Goal: Task Accomplishment & Management: Use online tool/utility

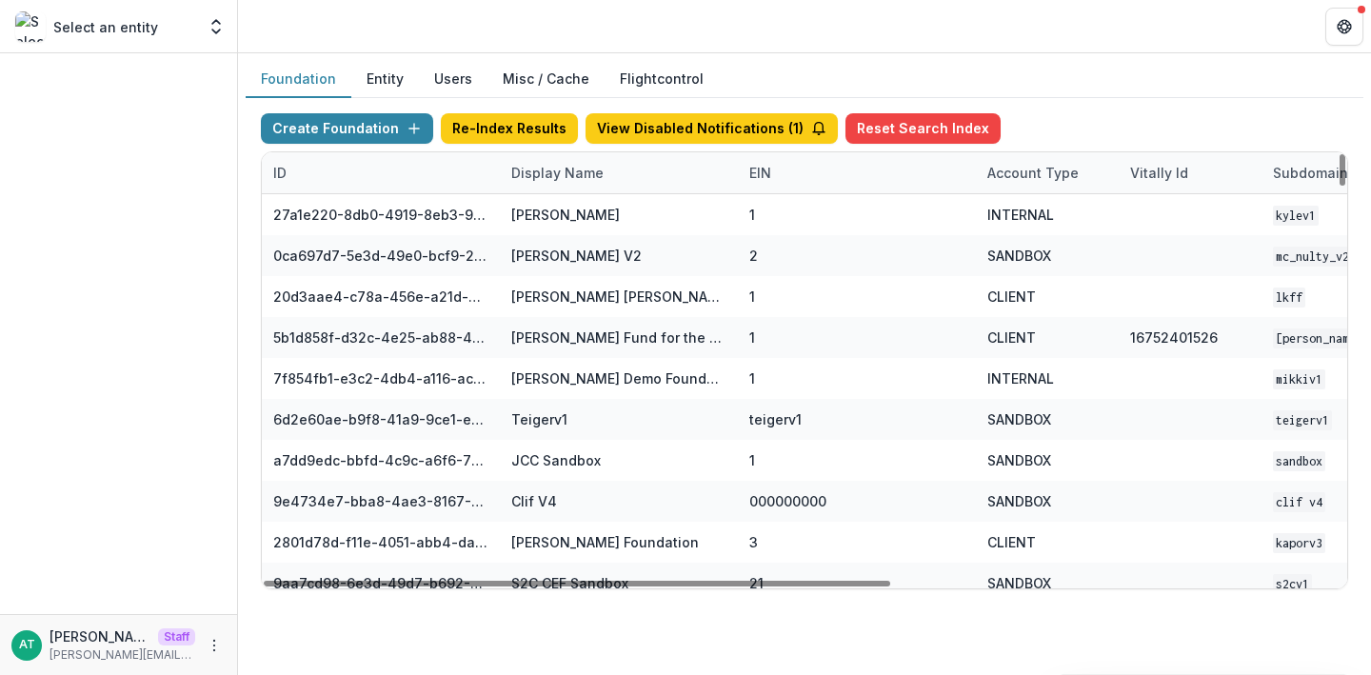
click at [535, 170] on div "Display Name" at bounding box center [557, 173] width 115 height 20
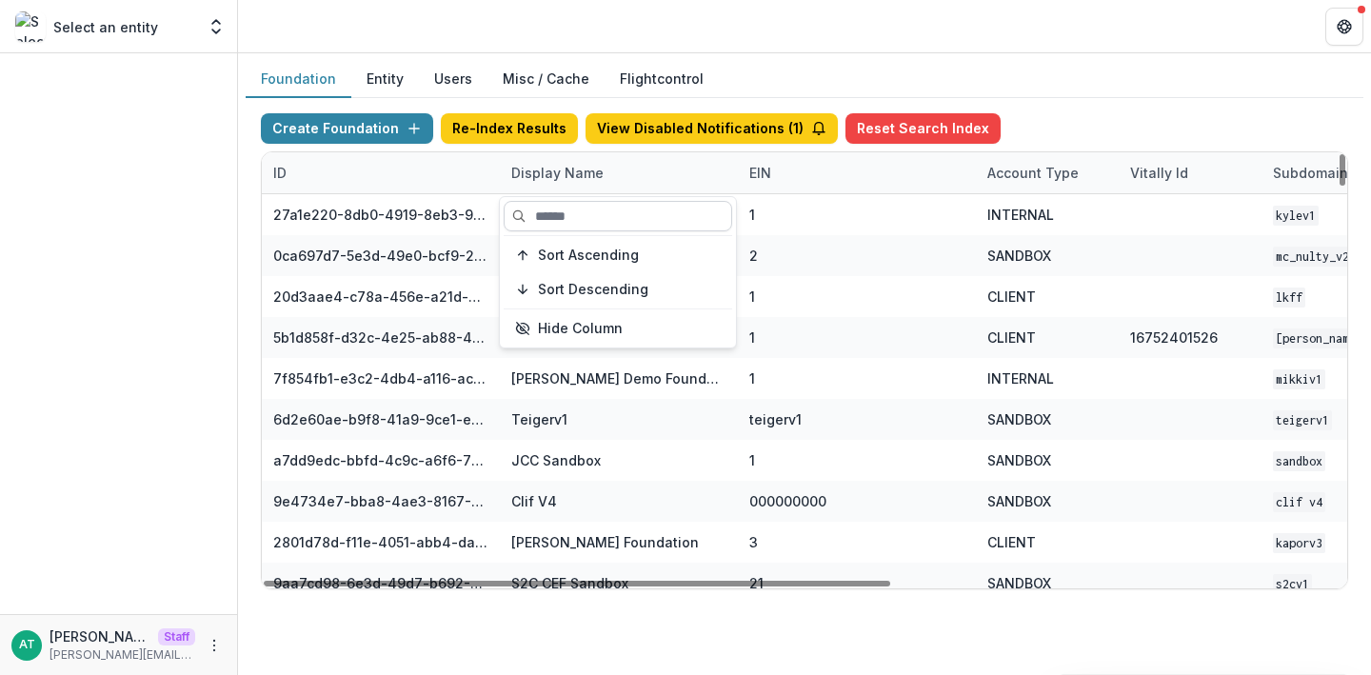
click at [570, 209] on input at bounding box center [618, 216] width 229 height 30
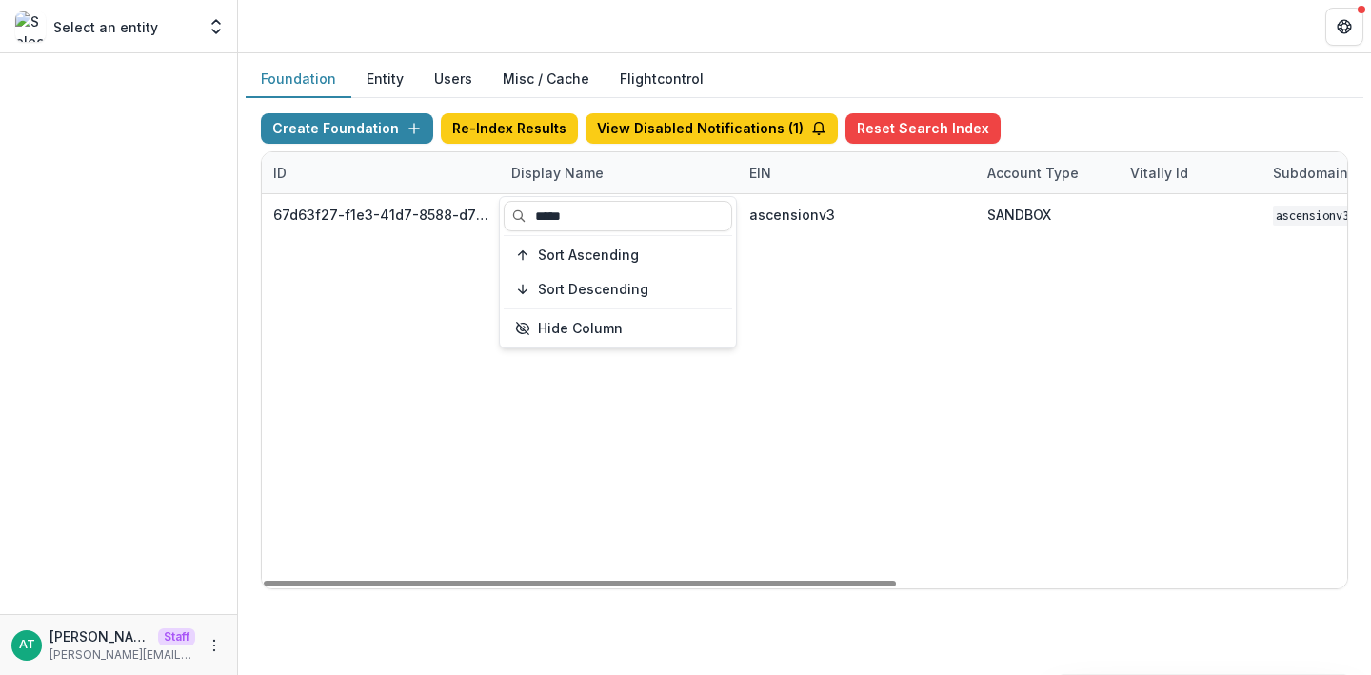
type input "*****"
click at [657, 23] on header at bounding box center [804, 26] width 1133 height 52
click at [516, 169] on div "Display Name" at bounding box center [557, 173] width 115 height 20
click at [596, 212] on input "*****" at bounding box center [618, 216] width 229 height 30
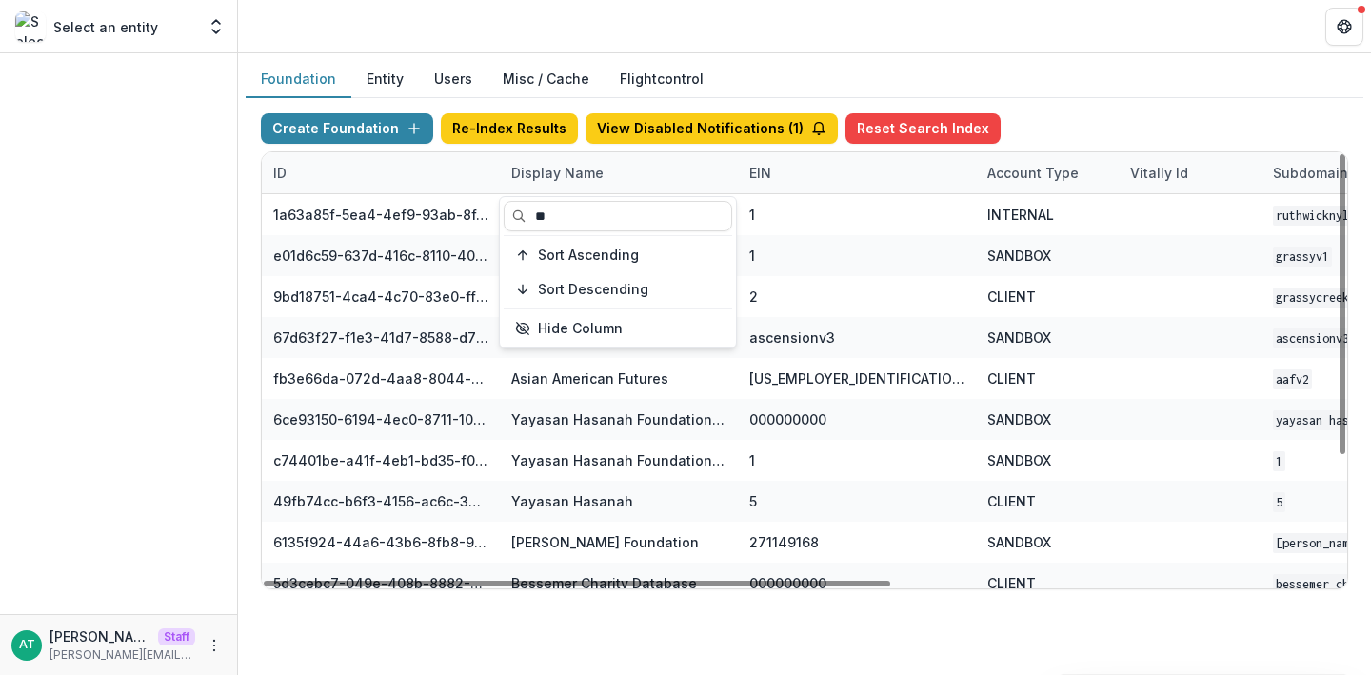
type input "**"
click at [762, 36] on header at bounding box center [804, 26] width 1133 height 52
click at [561, 183] on div "Display Name" at bounding box center [619, 172] width 238 height 41
click at [563, 211] on input "**" at bounding box center [618, 216] width 229 height 30
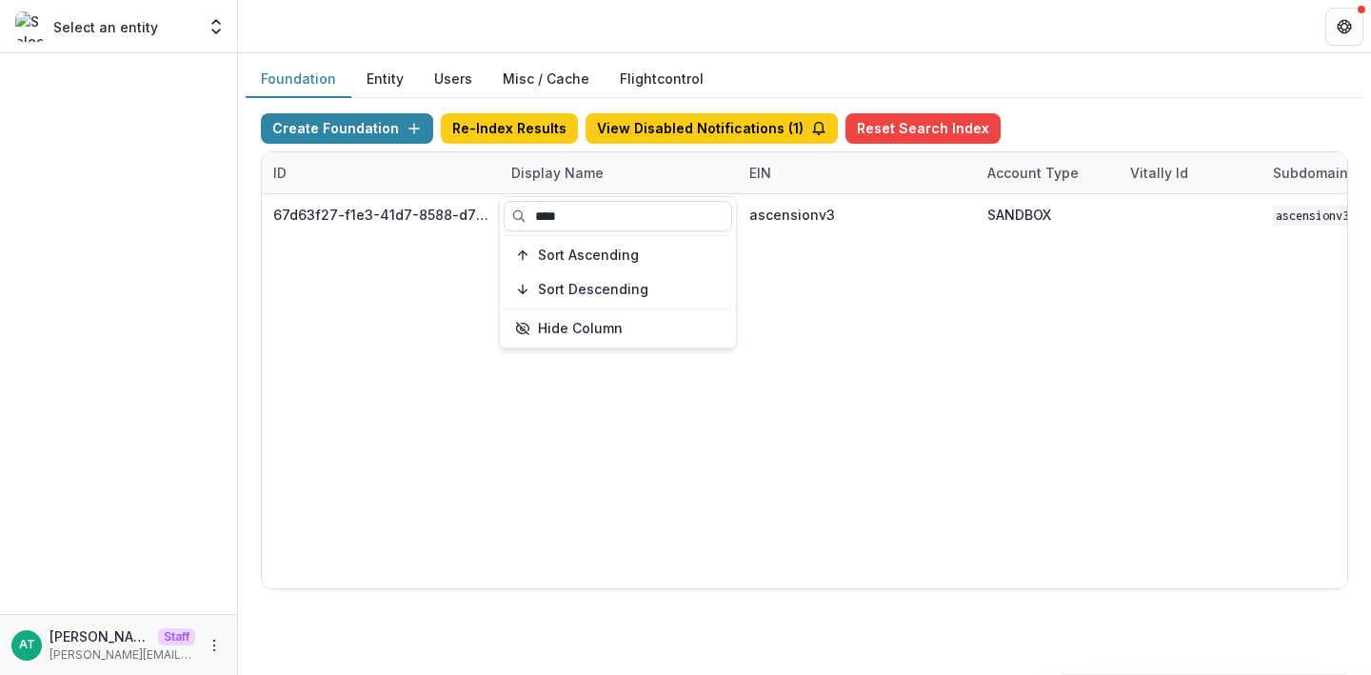
type input "****"
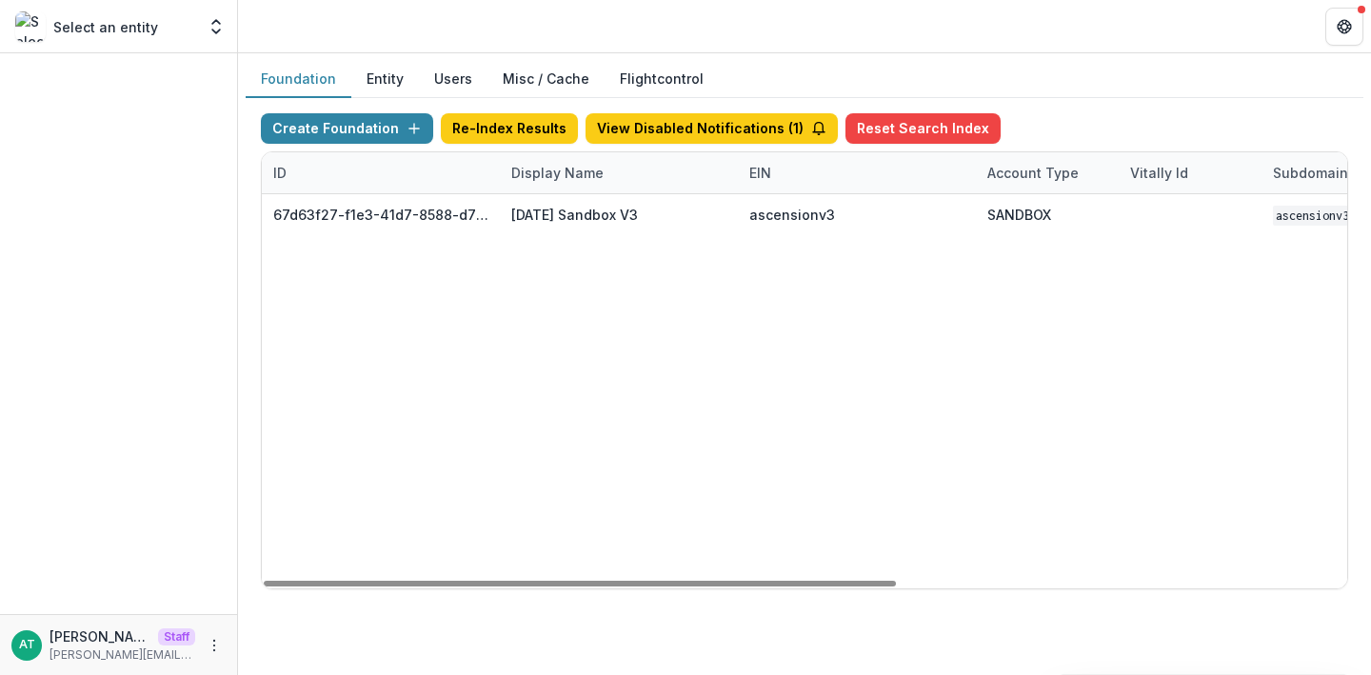
click at [901, 321] on div "67d63f27-f1e3-41d7-8588-d78488ffe753 [DATE] Sandbox V3 ascensionv3 SANDBOX asce…" at bounding box center [1190, 391] width 1857 height 394
click at [565, 180] on div "Display Name" at bounding box center [557, 173] width 115 height 20
drag, startPoint x: 579, startPoint y: 211, endPoint x: 508, endPoint y: 209, distance: 70.5
click at [509, 211] on input "****" at bounding box center [618, 216] width 229 height 30
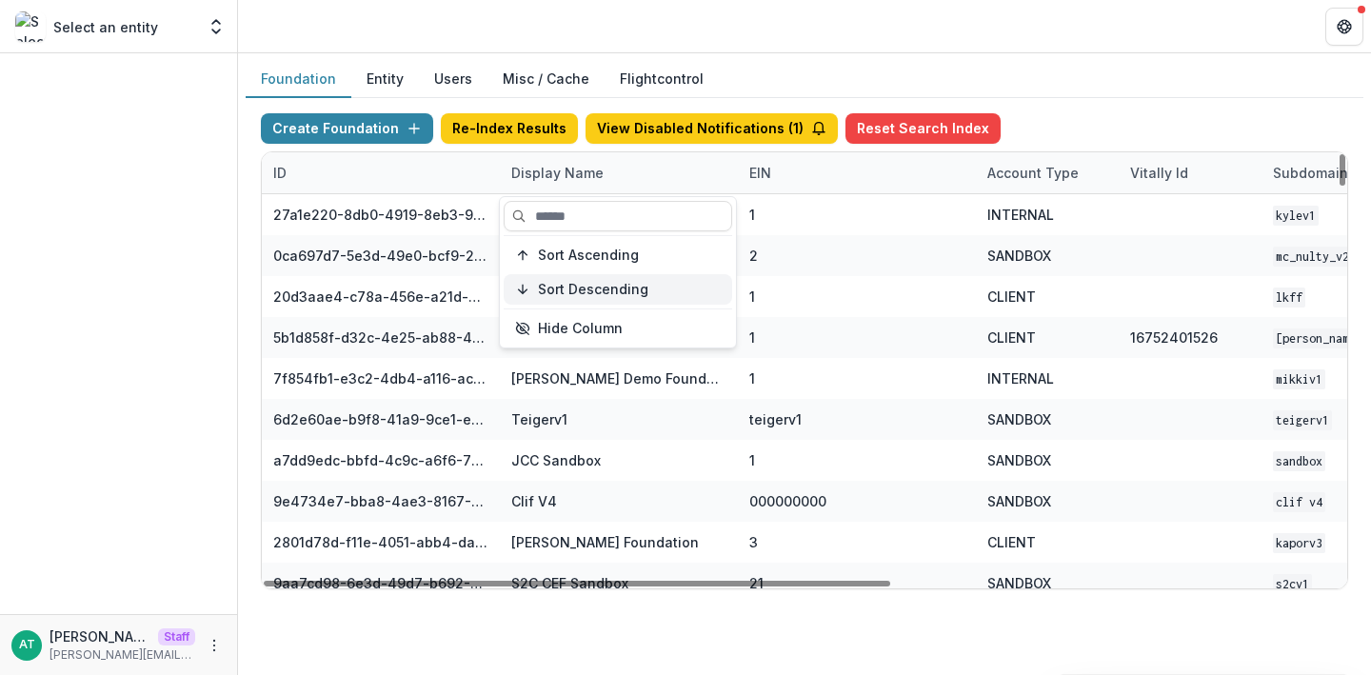
click at [594, 274] on button "Sort Descending" at bounding box center [618, 289] width 229 height 30
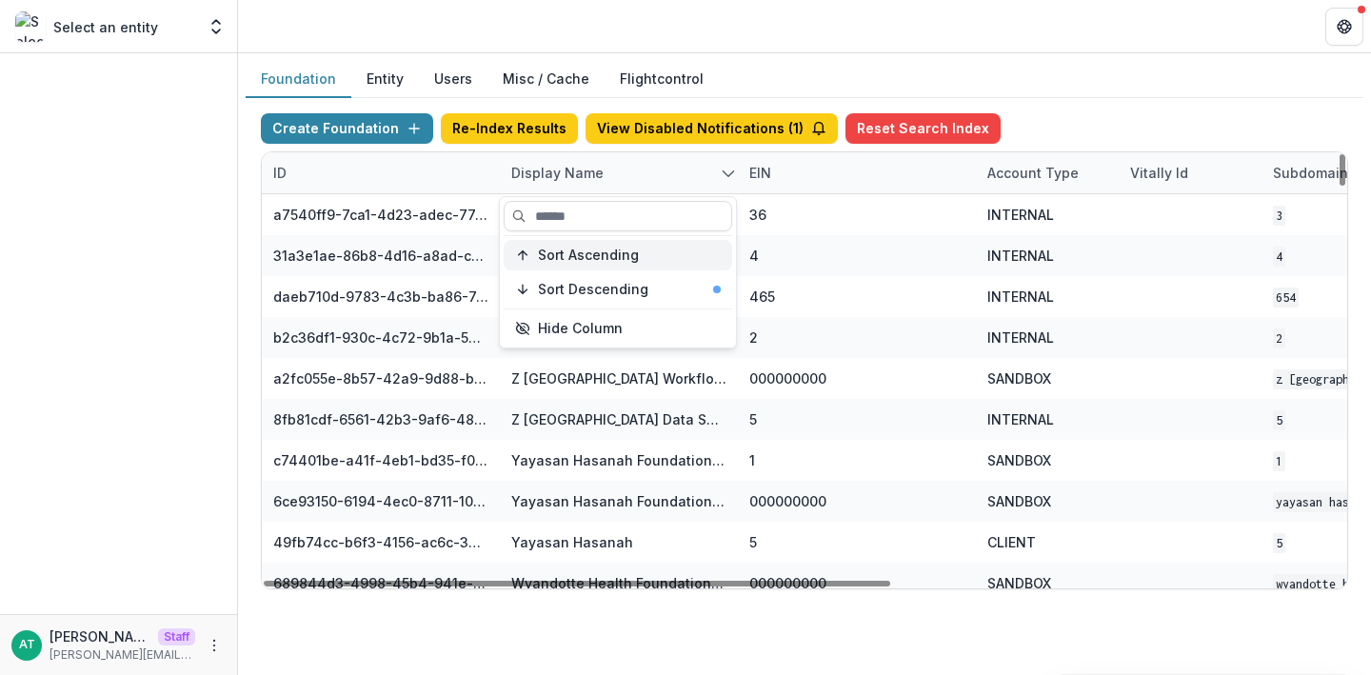
click at [592, 261] on span "Sort Ascending" at bounding box center [588, 256] width 101 height 16
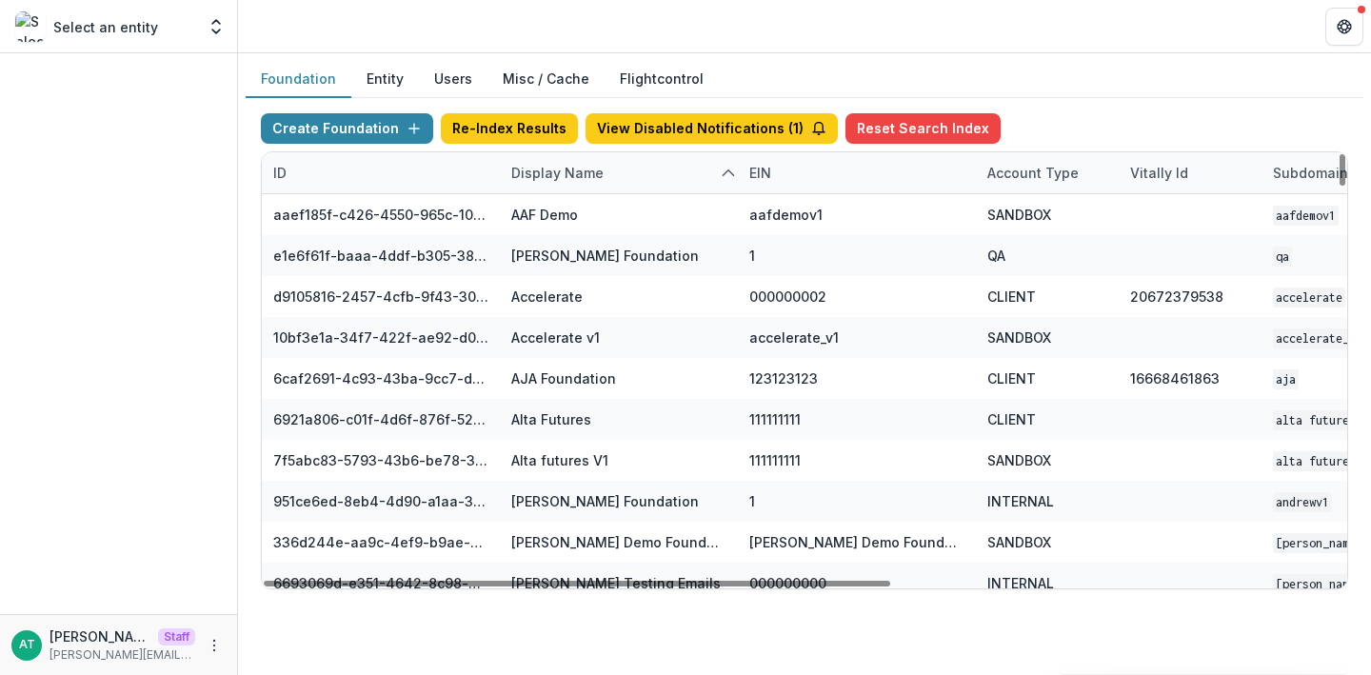
click at [1105, 47] on header at bounding box center [804, 26] width 1133 height 52
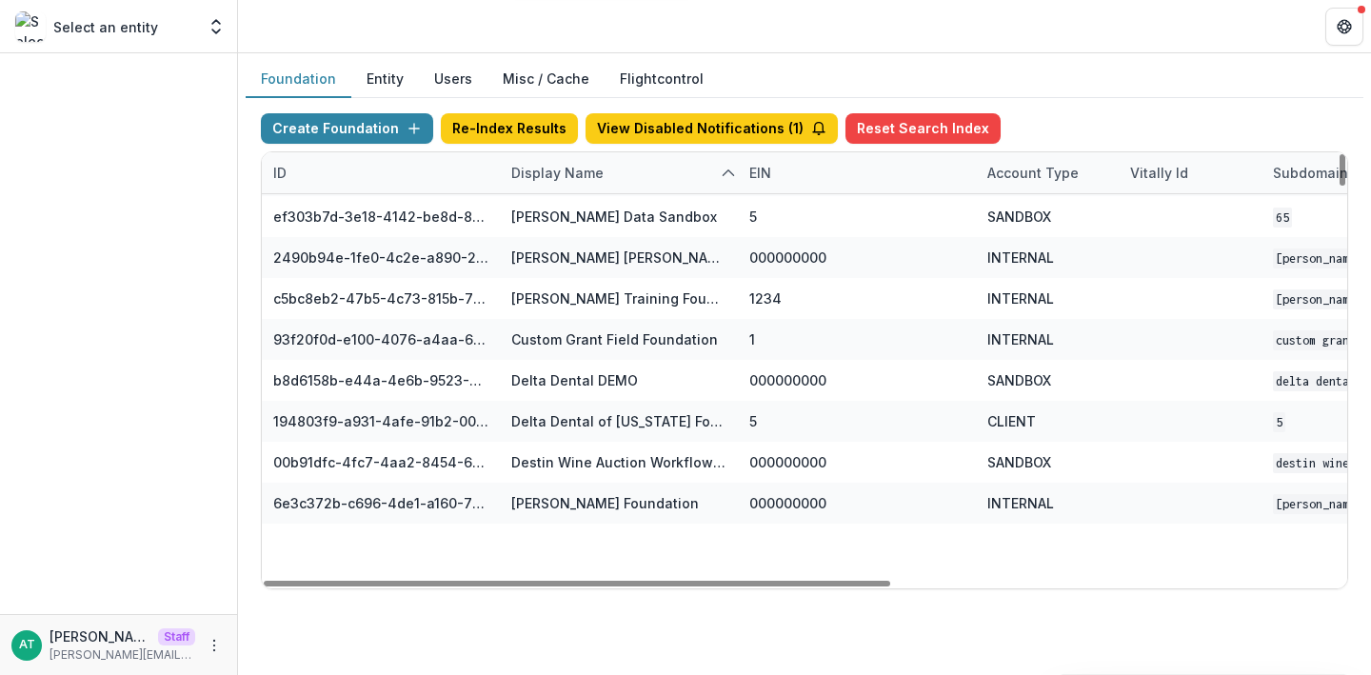
scroll to position [1946, 0]
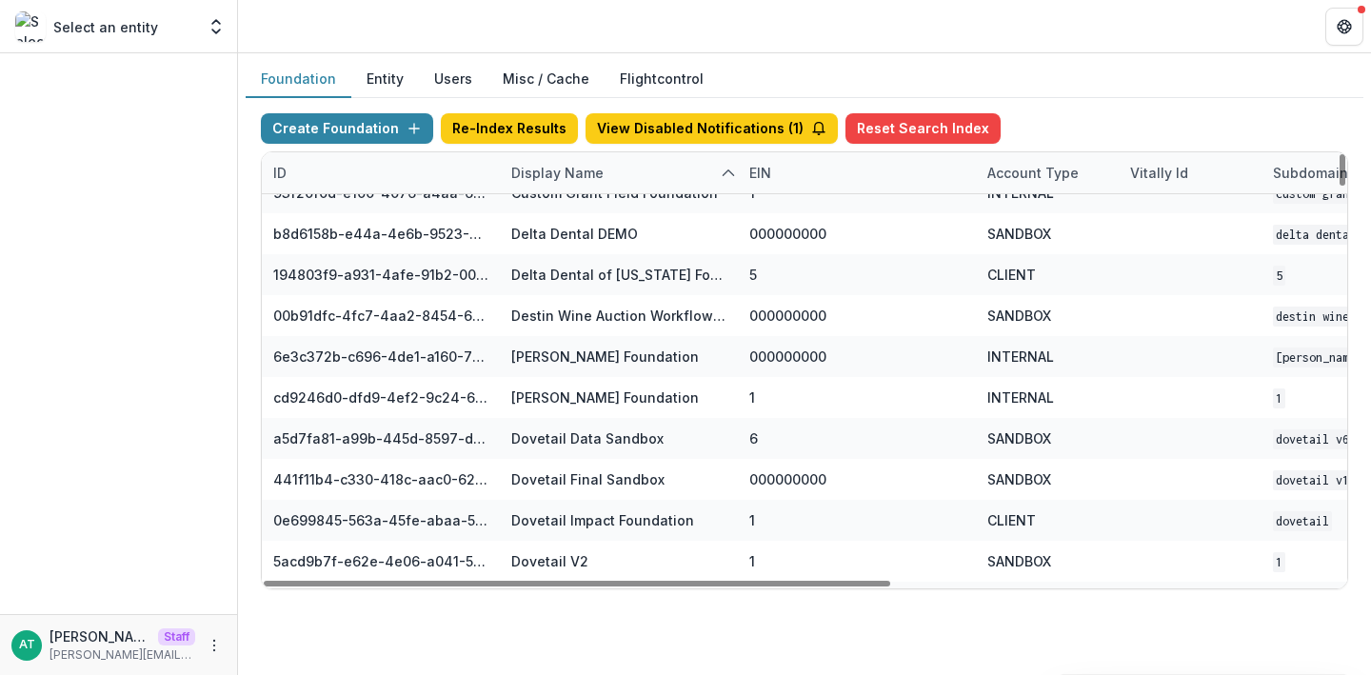
click at [552, 169] on div "Display Name" at bounding box center [557, 173] width 115 height 20
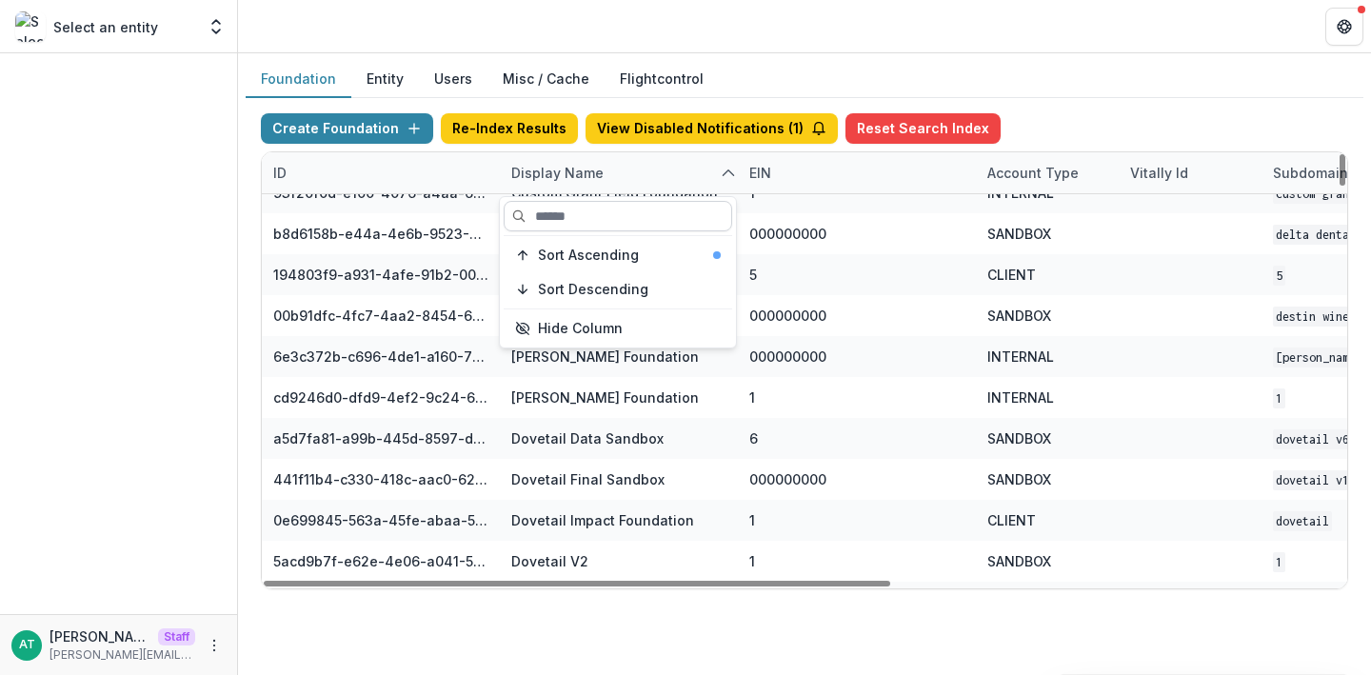
click at [557, 214] on input at bounding box center [618, 216] width 229 height 30
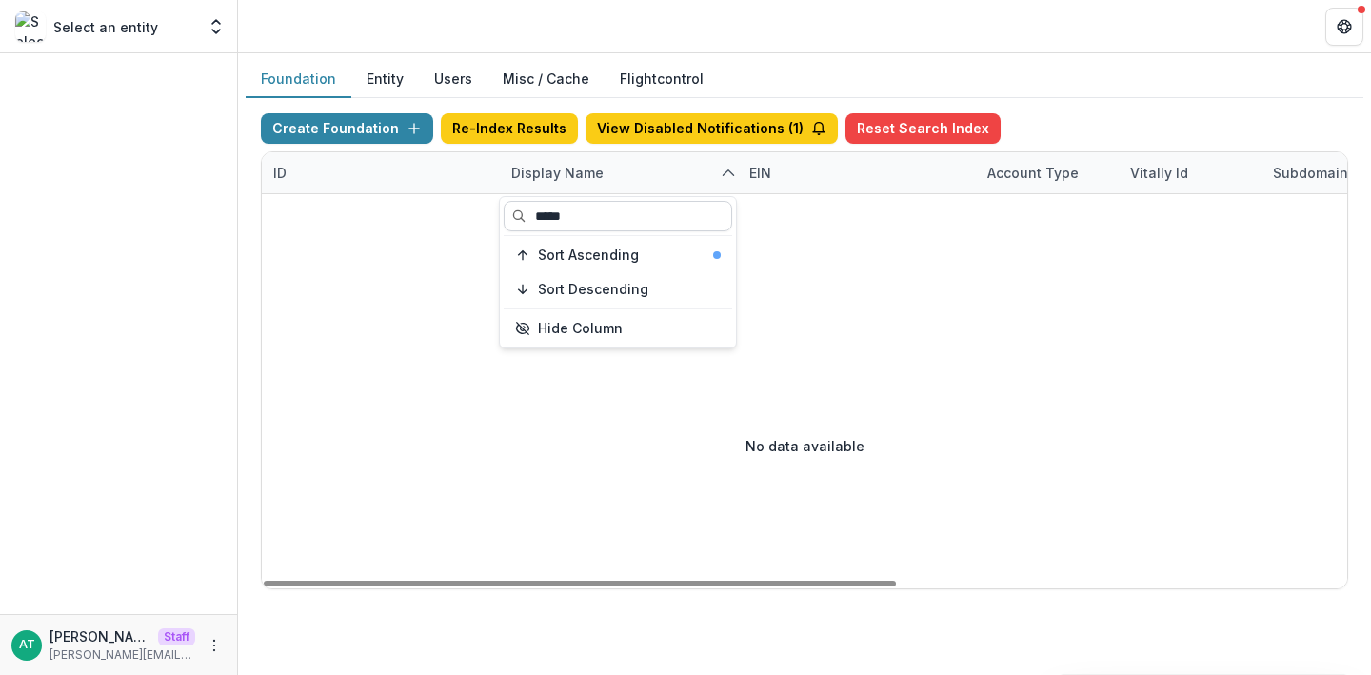
scroll to position [0, 0]
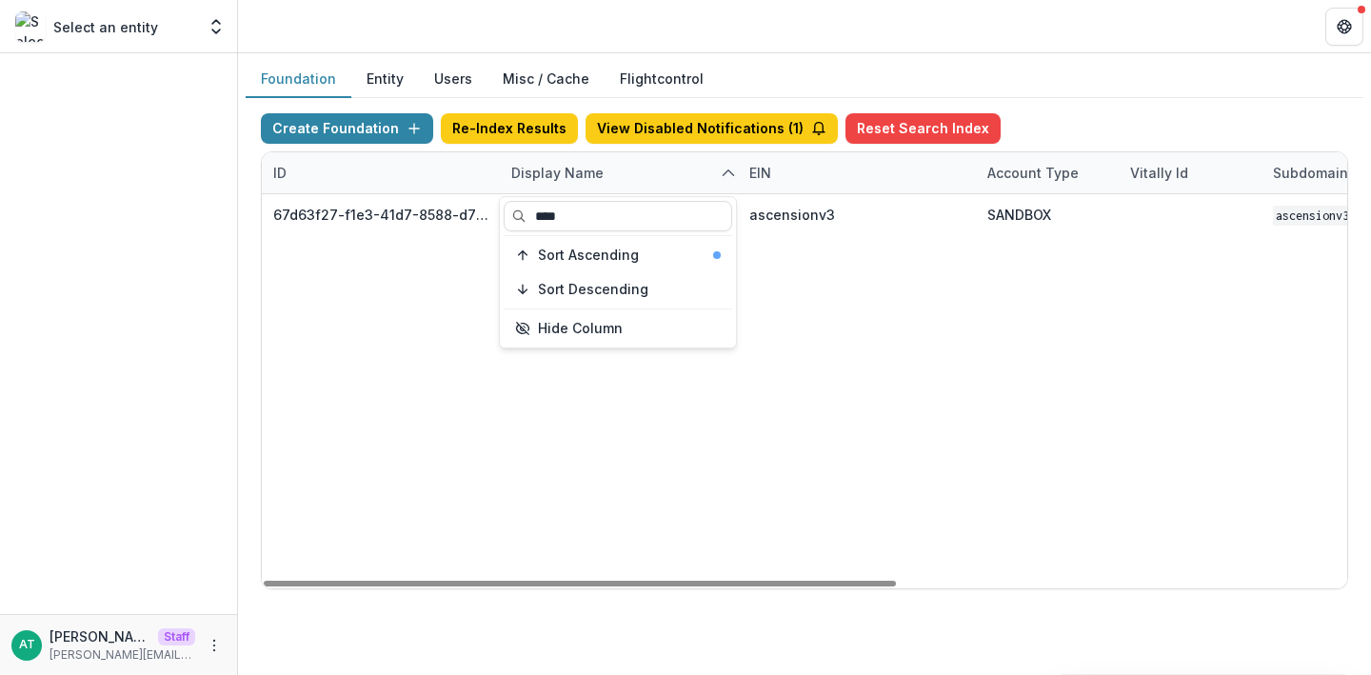
type input "****"
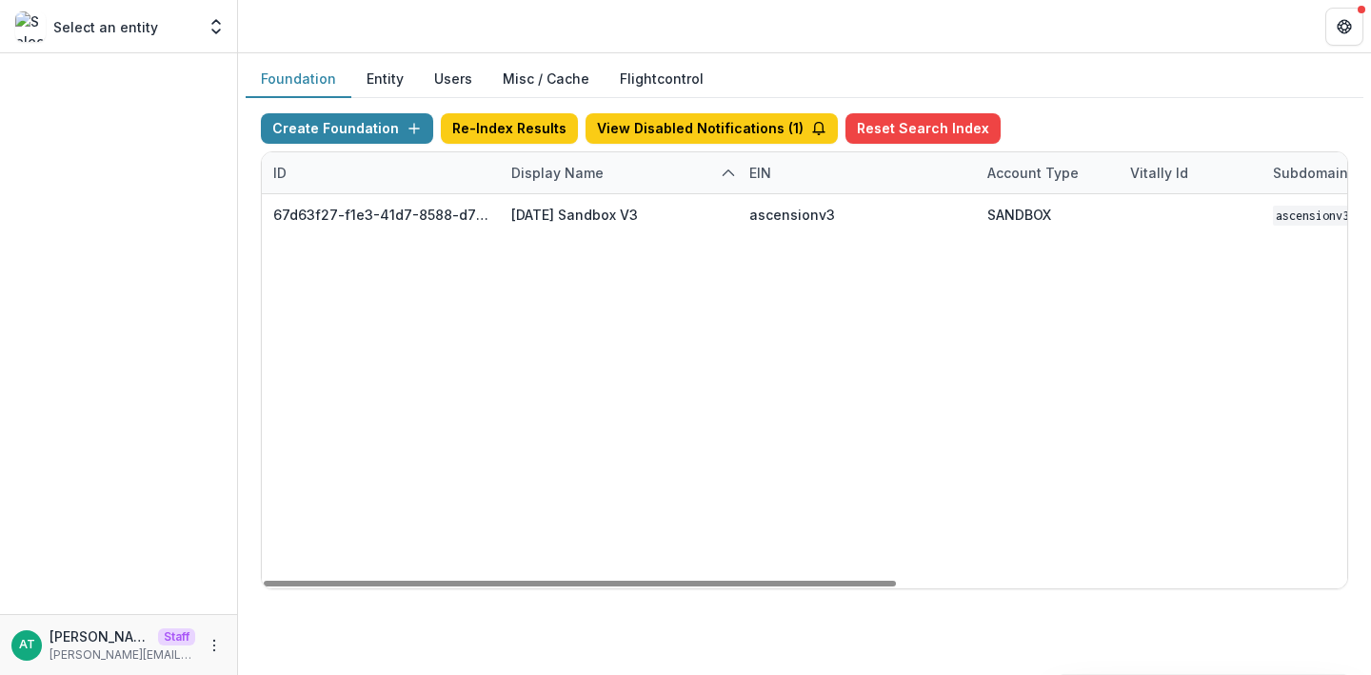
click at [770, 57] on div "Foundation Entity Users Misc / Cache Flightcontrol Create Foundation Re-Index R…" at bounding box center [804, 332] width 1133 height 559
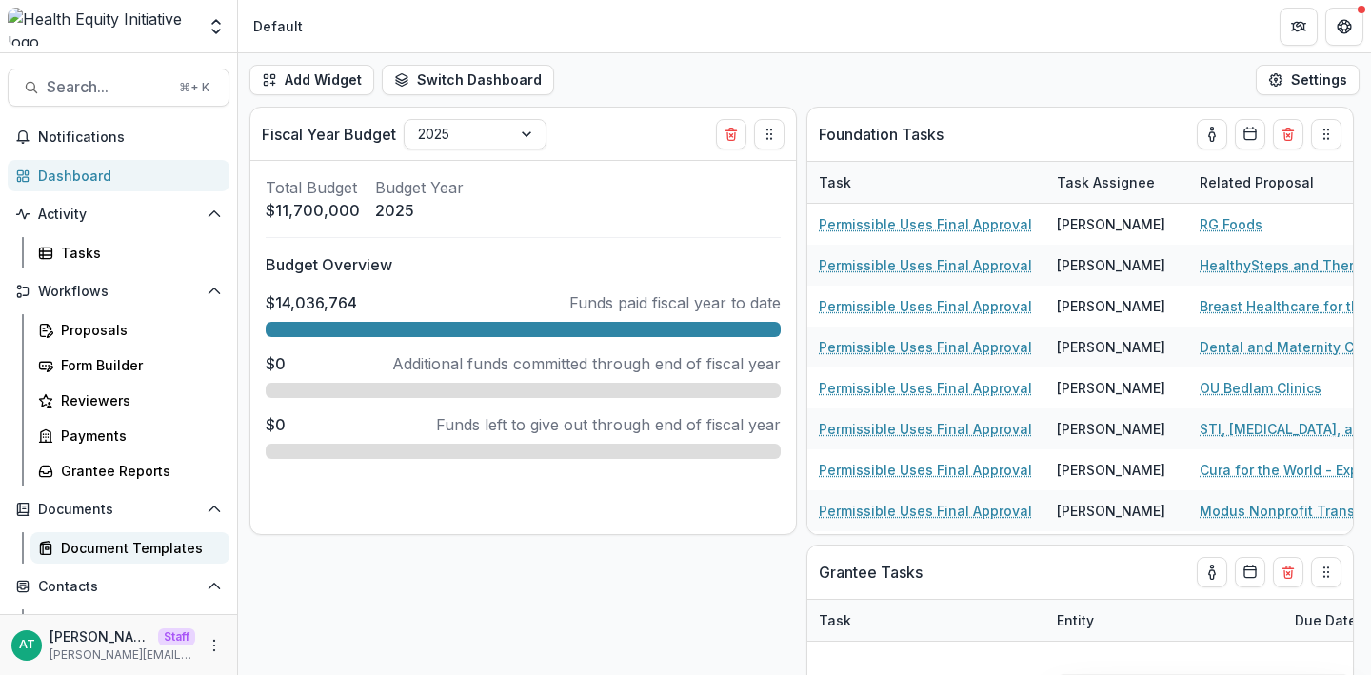
click at [99, 545] on div "Document Templates" at bounding box center [137, 548] width 153 height 20
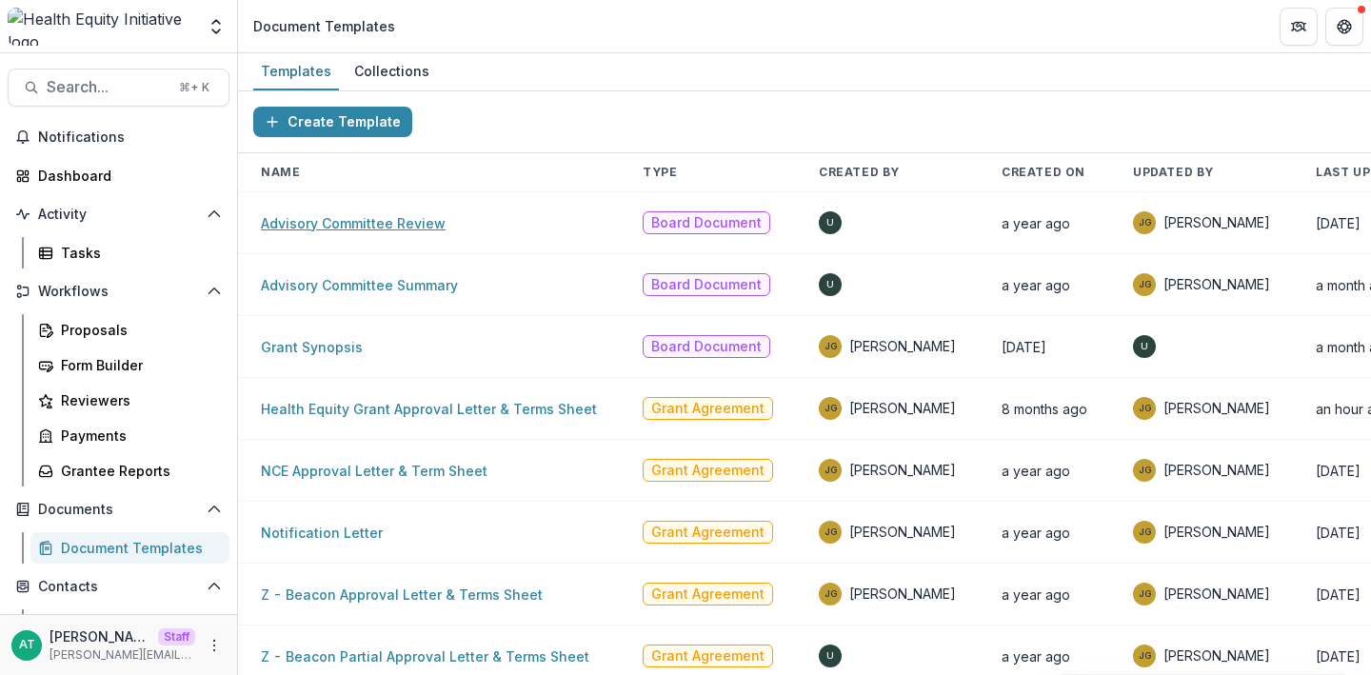
click at [357, 229] on link "Advisory Committee Review" at bounding box center [353, 223] width 185 height 16
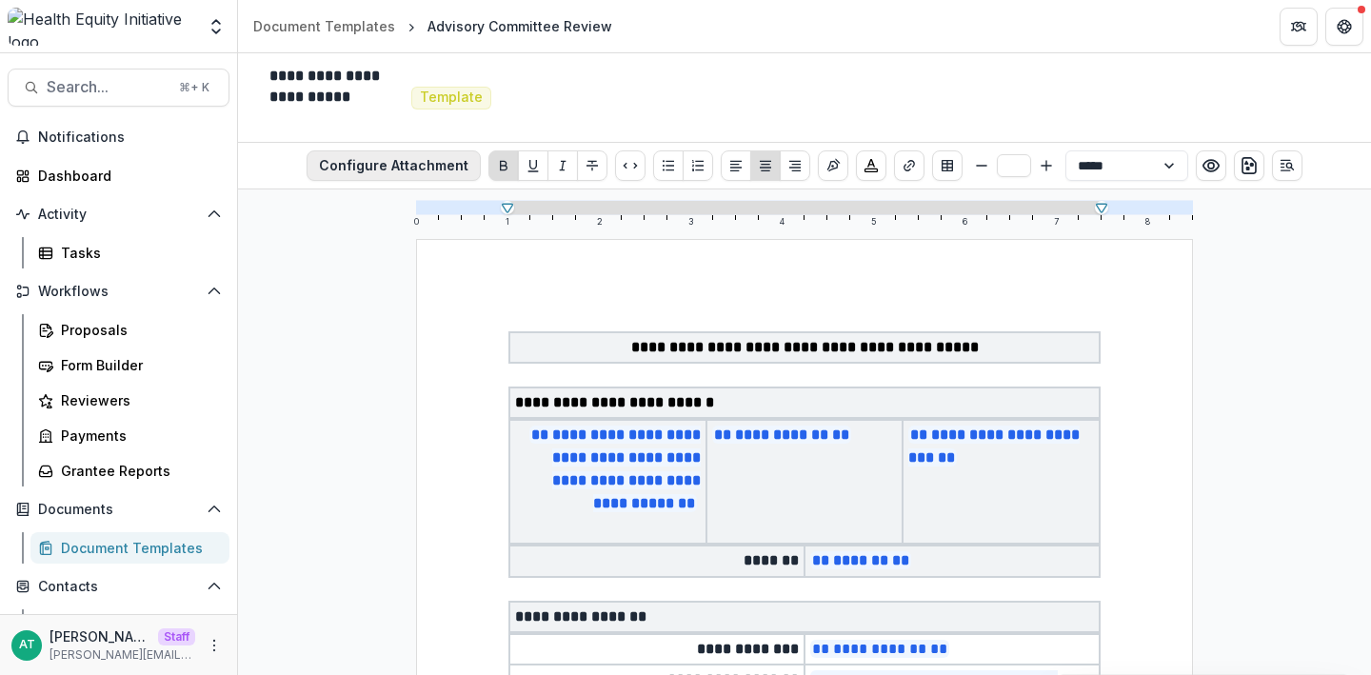
click at [349, 165] on button "Configure Attachment" at bounding box center [394, 165] width 174 height 30
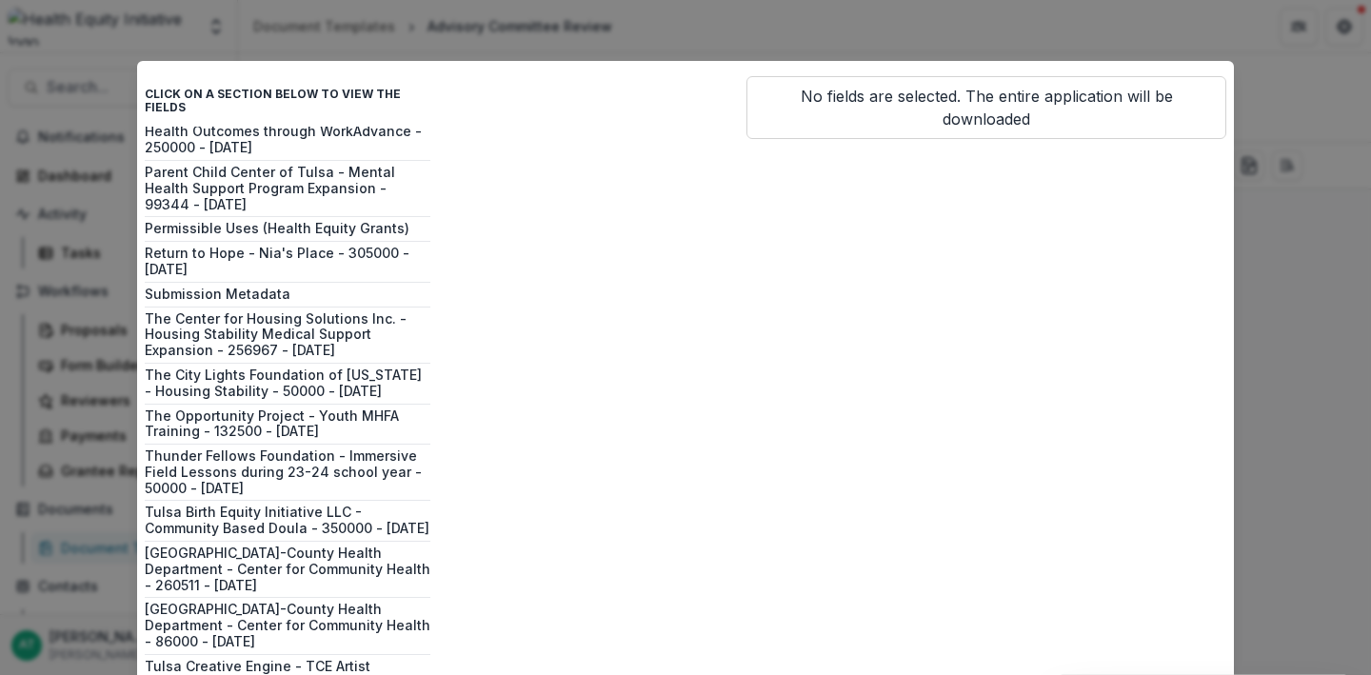
scroll to position [1894, 0]
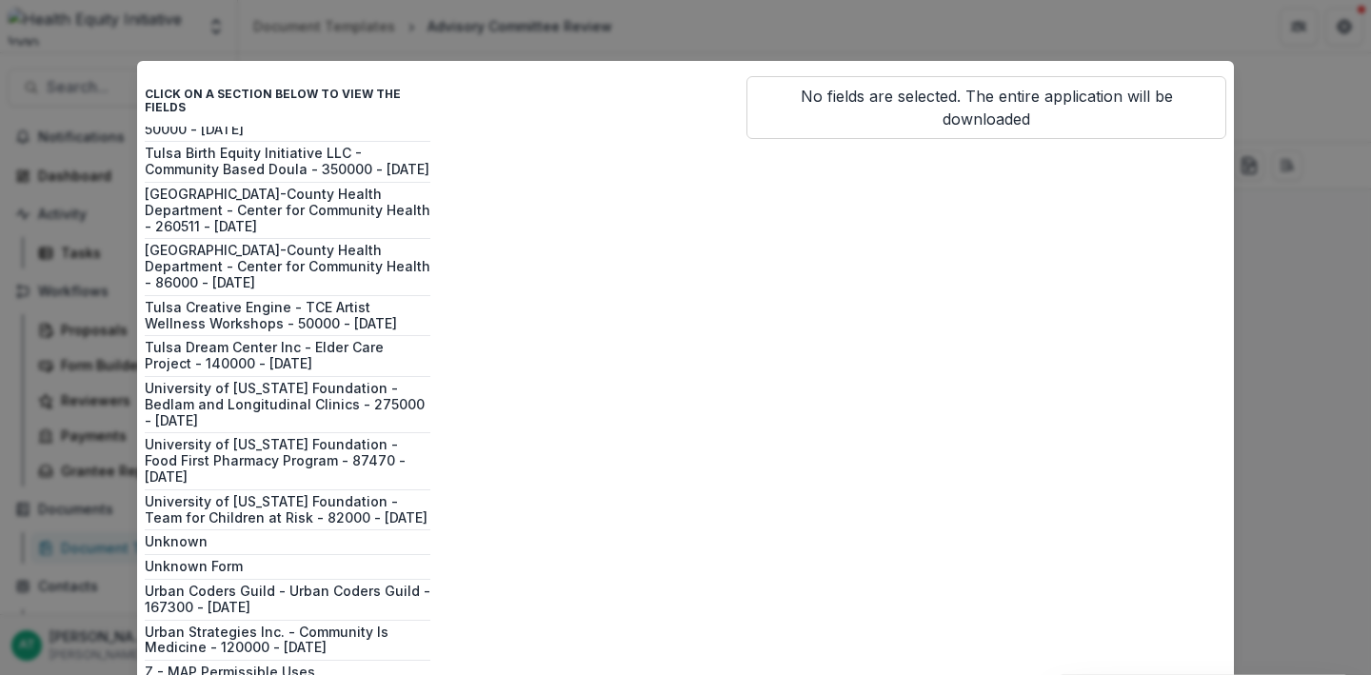
click at [91, 397] on div "Click on a section below to view the fields Affordable Housing Property Solutio…" at bounding box center [685, 337] width 1371 height 675
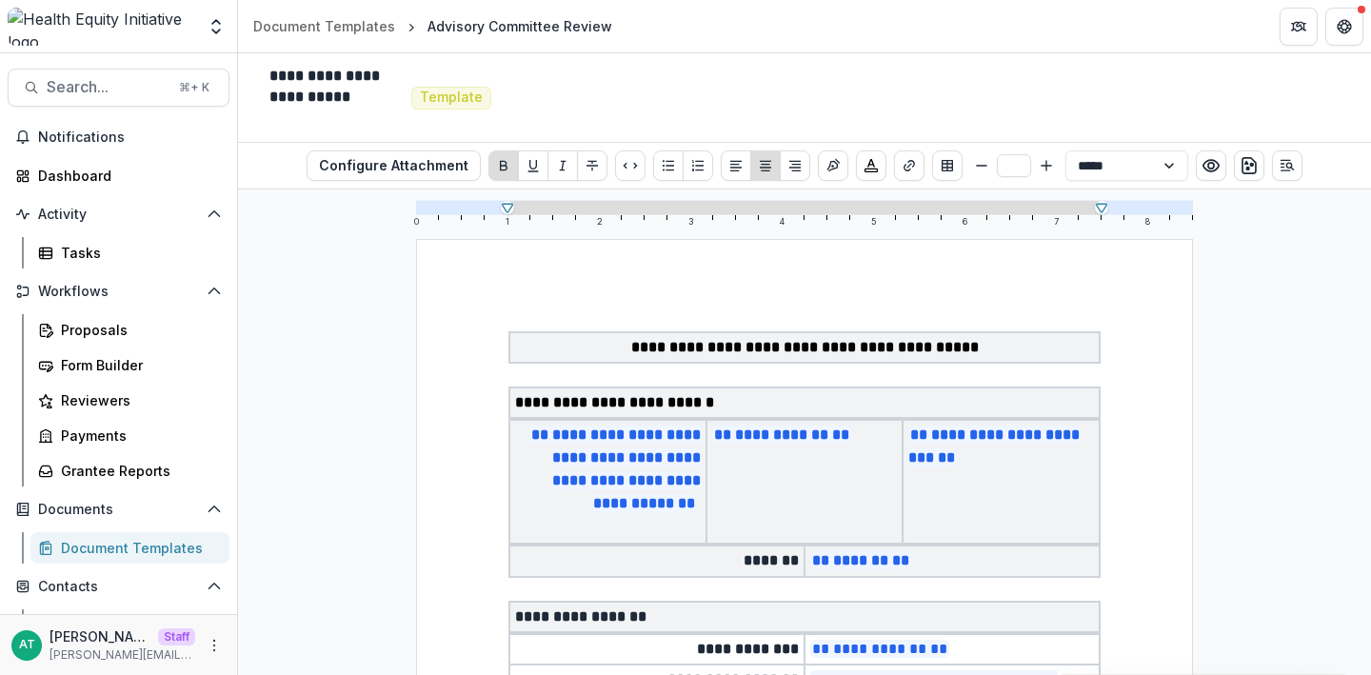
click at [74, 538] on div "Document Templates" at bounding box center [137, 548] width 153 height 20
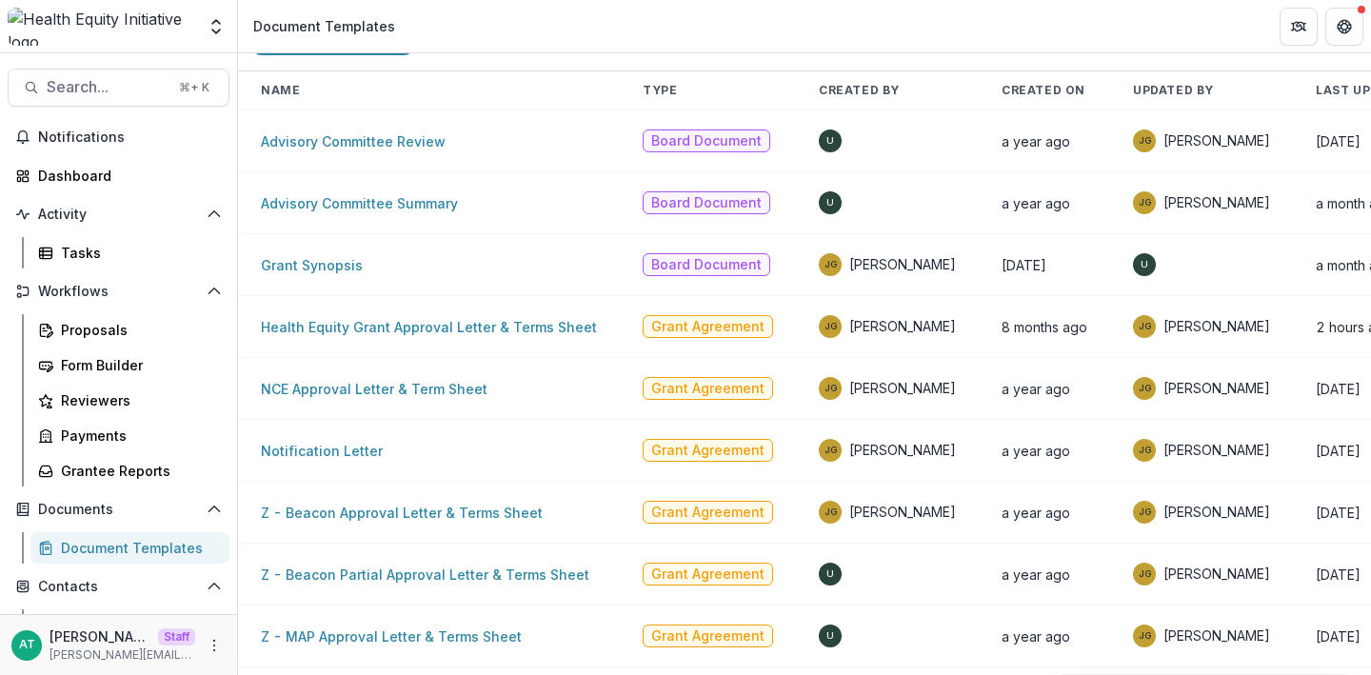
scroll to position [83, 0]
click at [417, 322] on link "Health Equity Grant Approval Letter & Terms Sheet" at bounding box center [429, 326] width 336 height 16
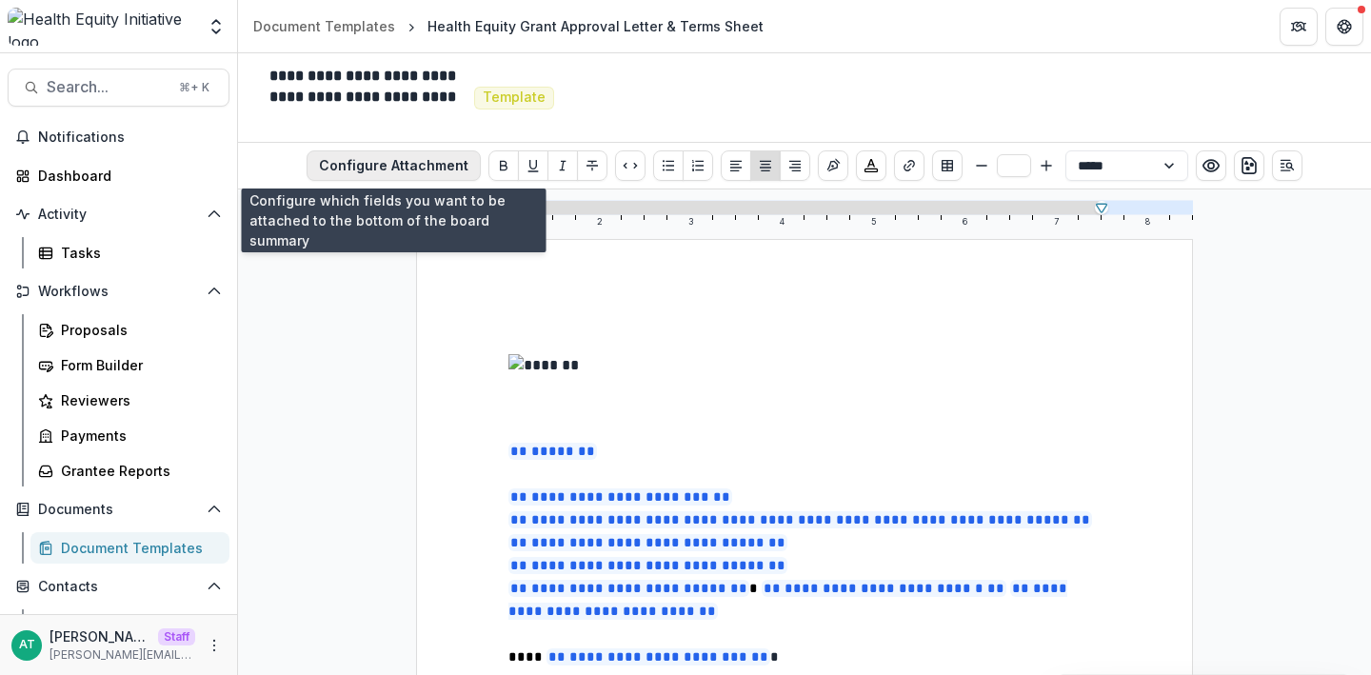
click at [383, 168] on button "Configure Attachment" at bounding box center [394, 165] width 174 height 30
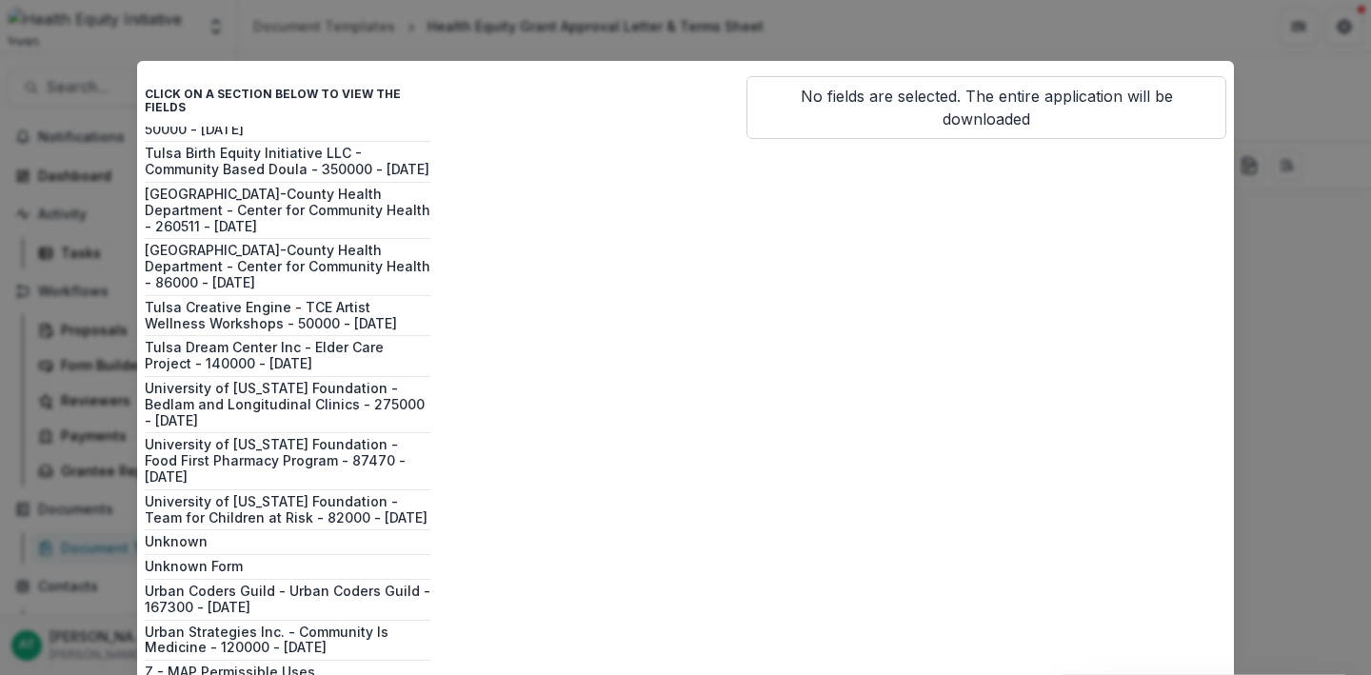
scroll to position [85, 0]
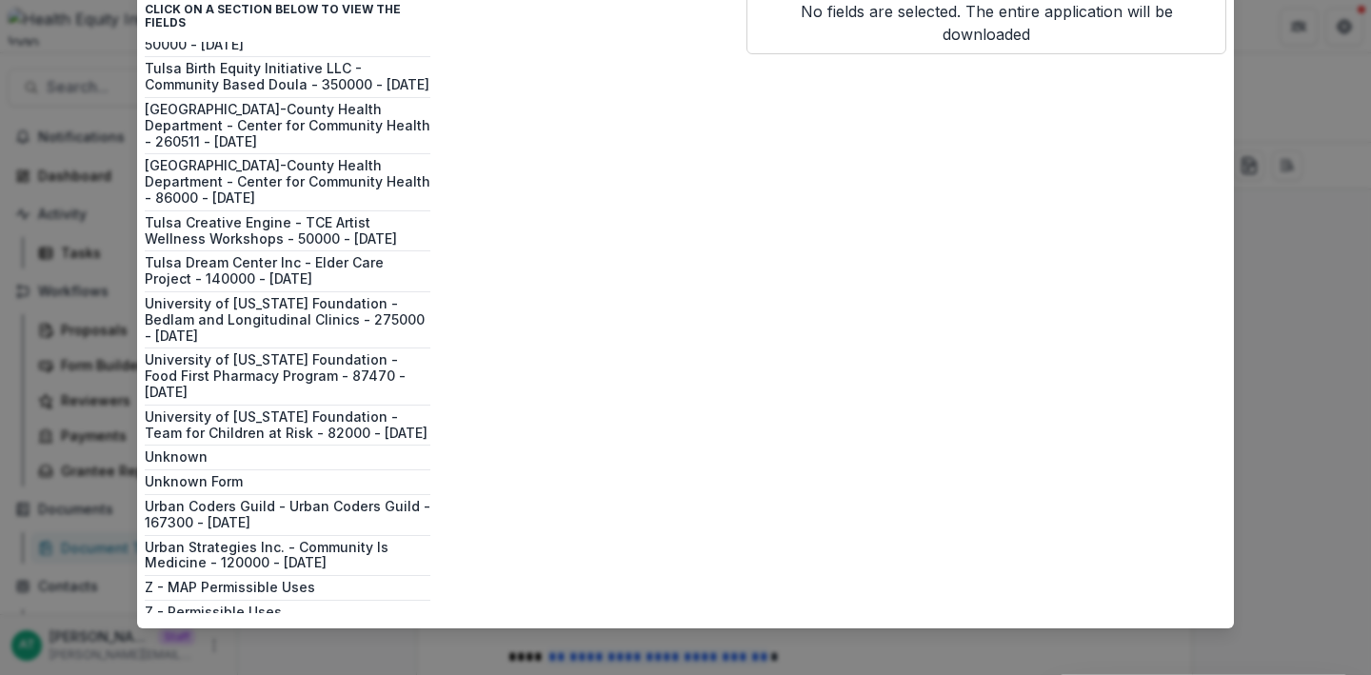
click at [38, 379] on div "Click on a section below to view the fields Affordable Housing Property Solutio…" at bounding box center [685, 337] width 1371 height 675
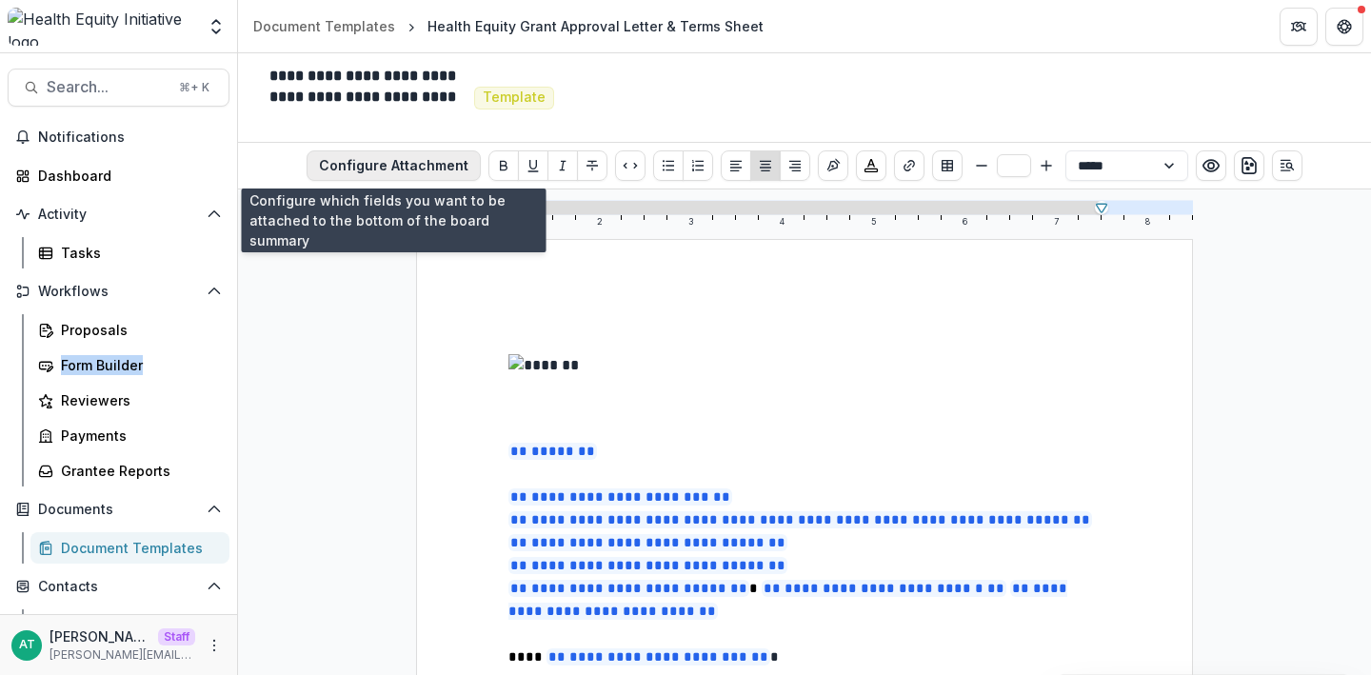
click at [430, 162] on button "Configure Attachment" at bounding box center [394, 165] width 174 height 30
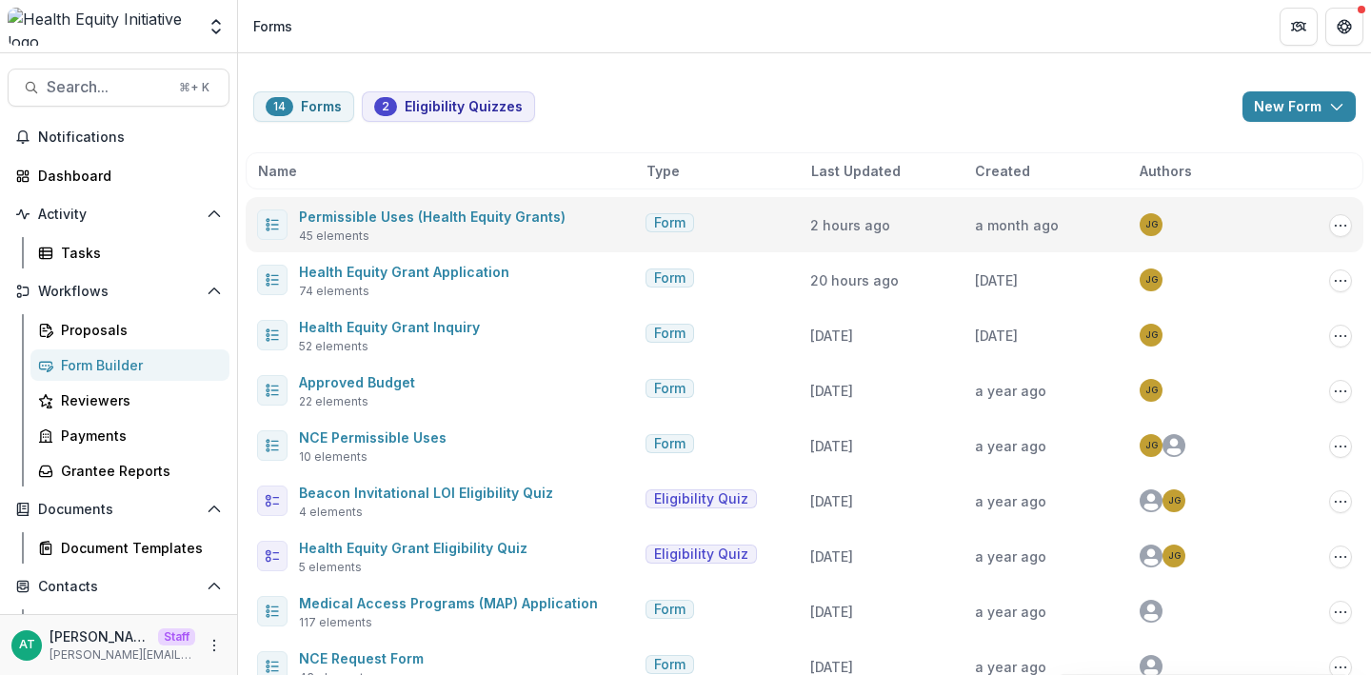
click at [488, 202] on div "Permissible Uses (Health Equity Grants) 45 elements Form 2 hours ago a month ag…" at bounding box center [805, 224] width 1118 height 55
click at [488, 207] on span "Permissible Uses (Health Equity Grants)" at bounding box center [432, 216] width 267 height 23
click at [490, 222] on link "Permissible Uses (Health Equity Grants)" at bounding box center [432, 217] width 267 height 16
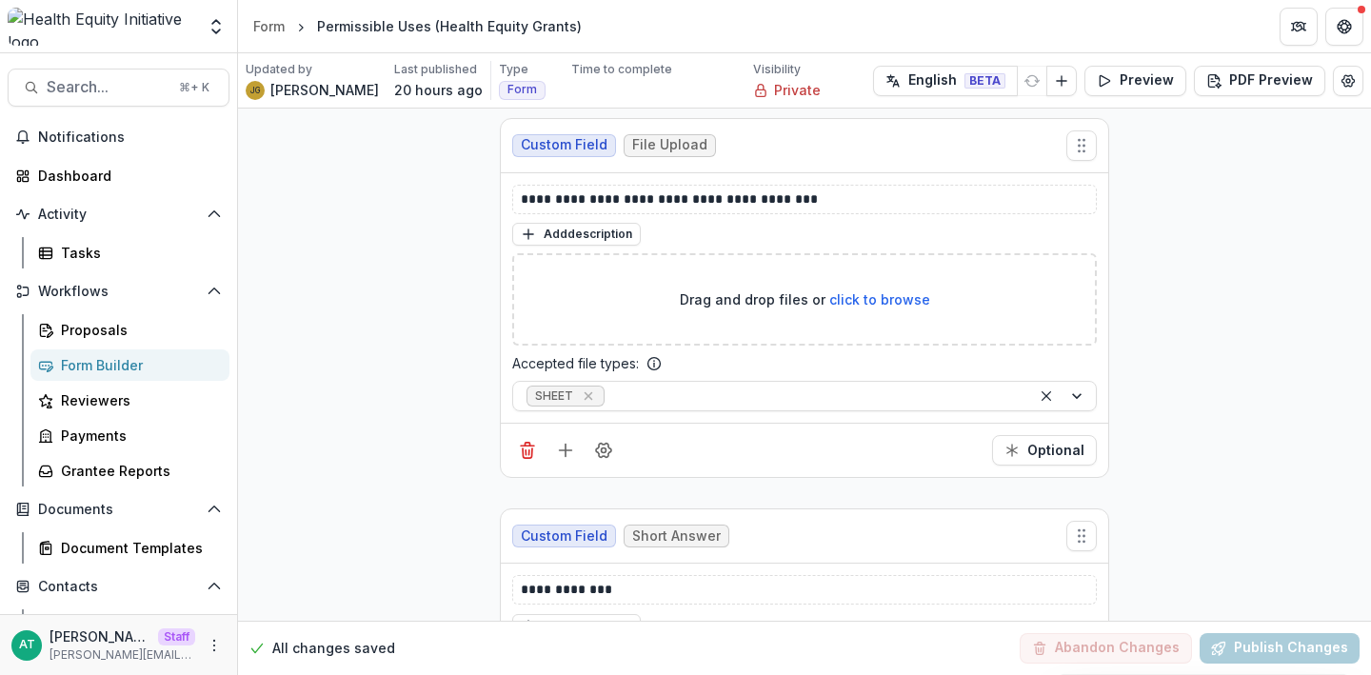
scroll to position [2585, 0]
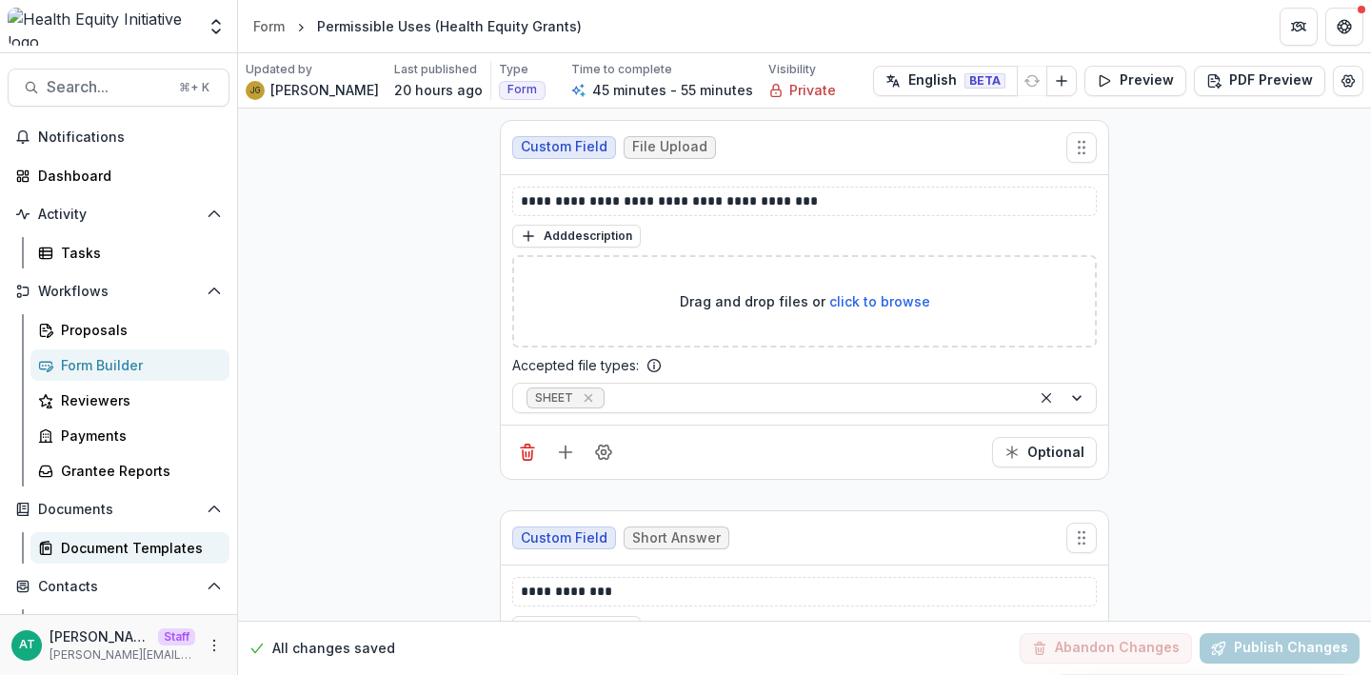
click at [123, 546] on div "Document Templates" at bounding box center [137, 548] width 153 height 20
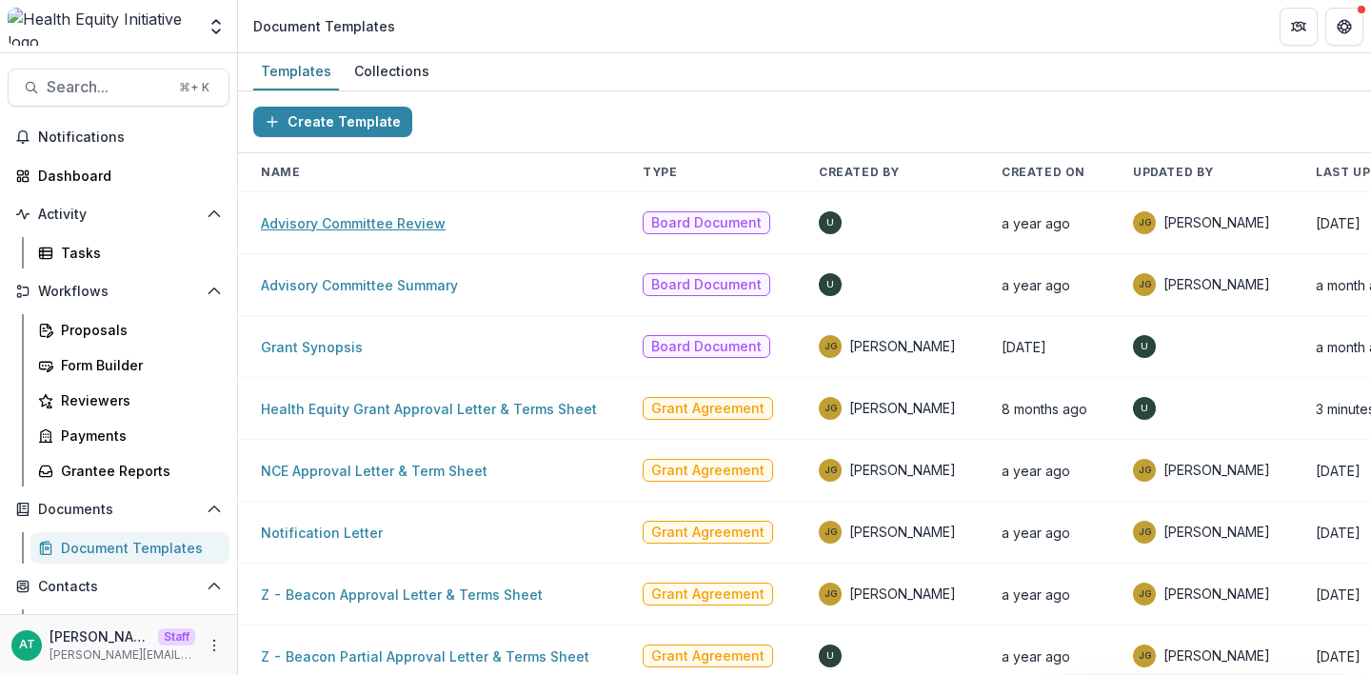
click at [367, 226] on link "Advisory Committee Review" at bounding box center [353, 223] width 185 height 16
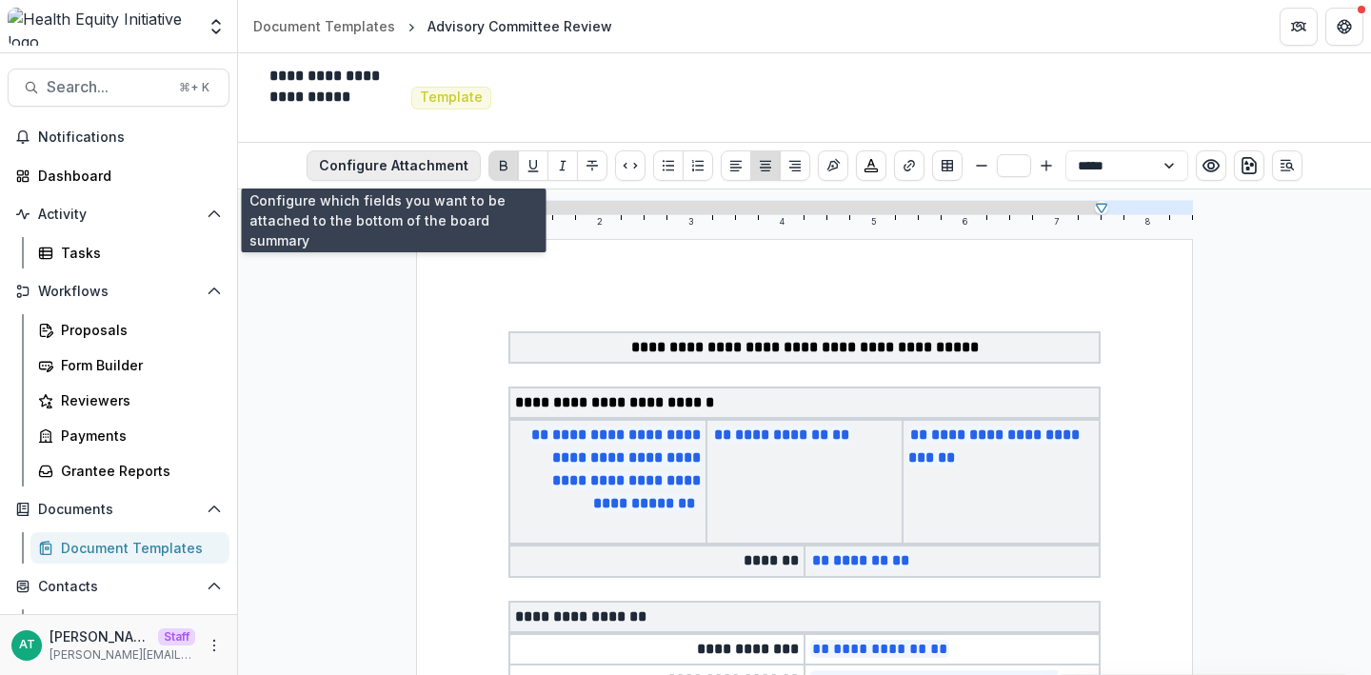
click at [354, 180] on button "Configure Attachment" at bounding box center [394, 165] width 174 height 30
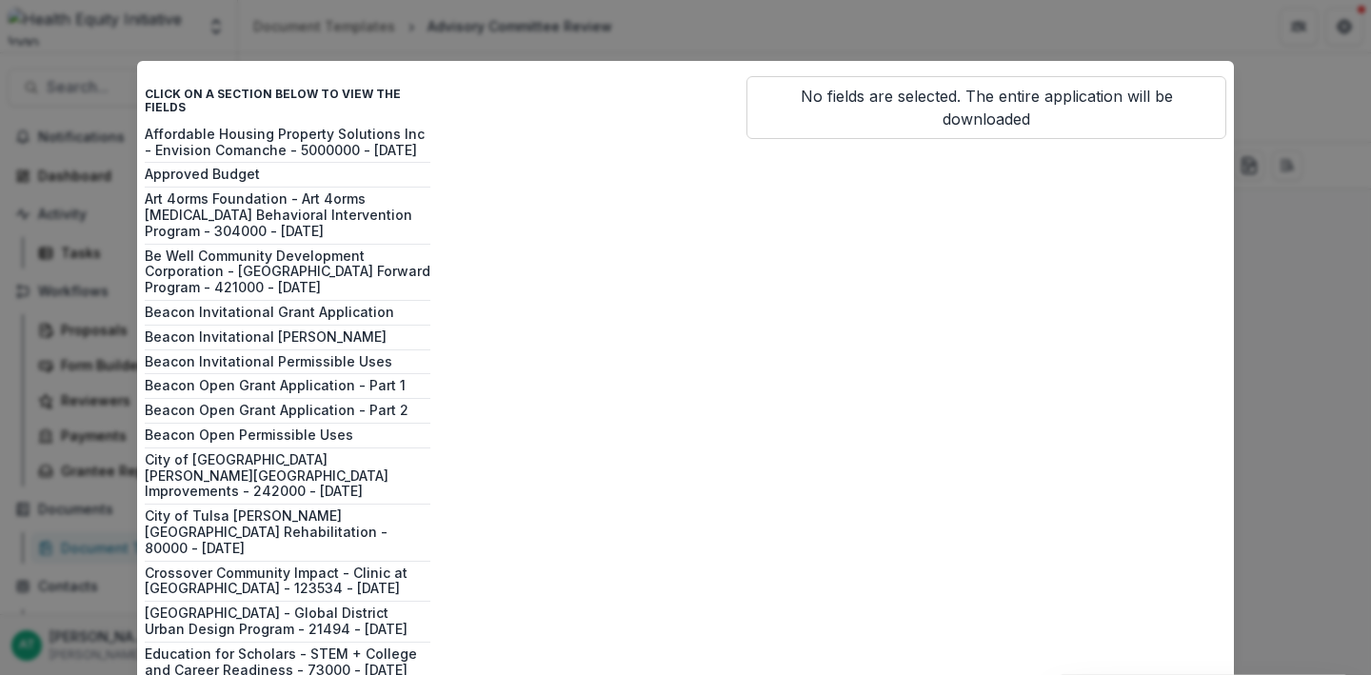
scroll to position [85, 0]
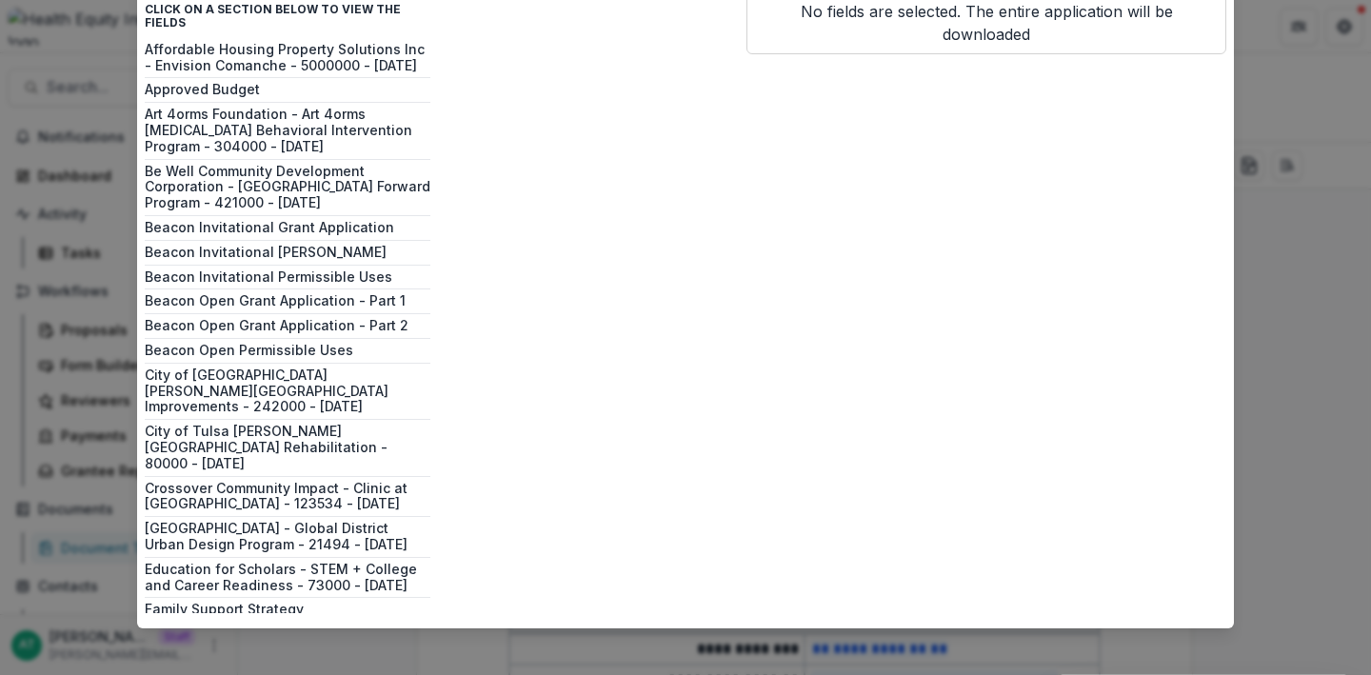
click at [30, 452] on div "Click on a section below to view the fields Affordable Housing Property Solutio…" at bounding box center [685, 337] width 1371 height 675
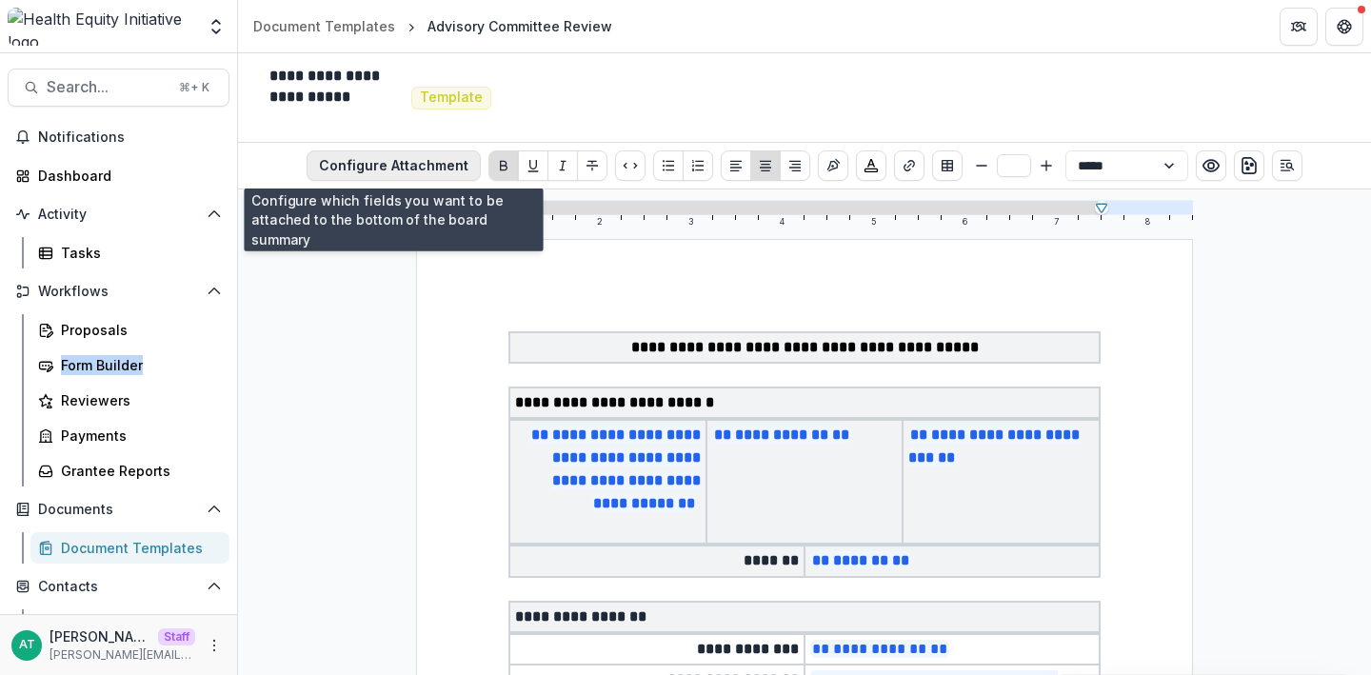
click at [396, 170] on button "Configure Attachment" at bounding box center [394, 165] width 174 height 30
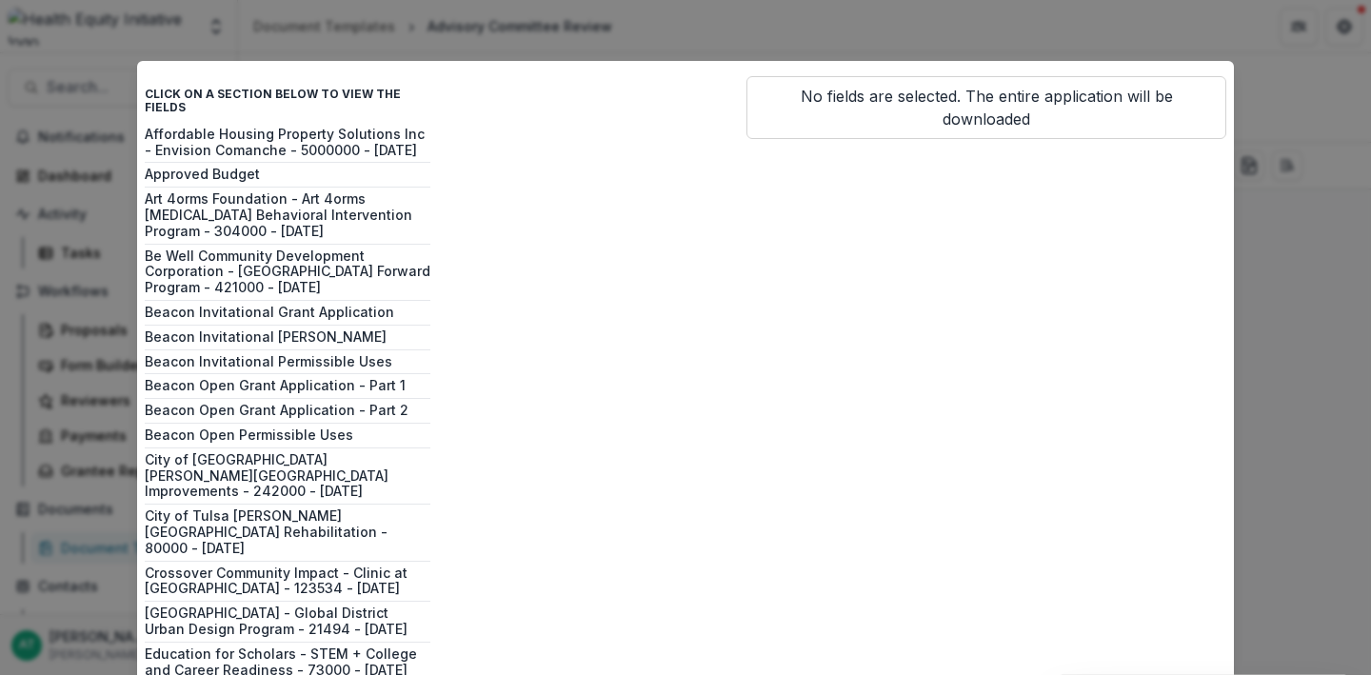
click at [93, 329] on div "Click on a section below to view the fields Affordable Housing Property Solutio…" at bounding box center [685, 337] width 1371 height 675
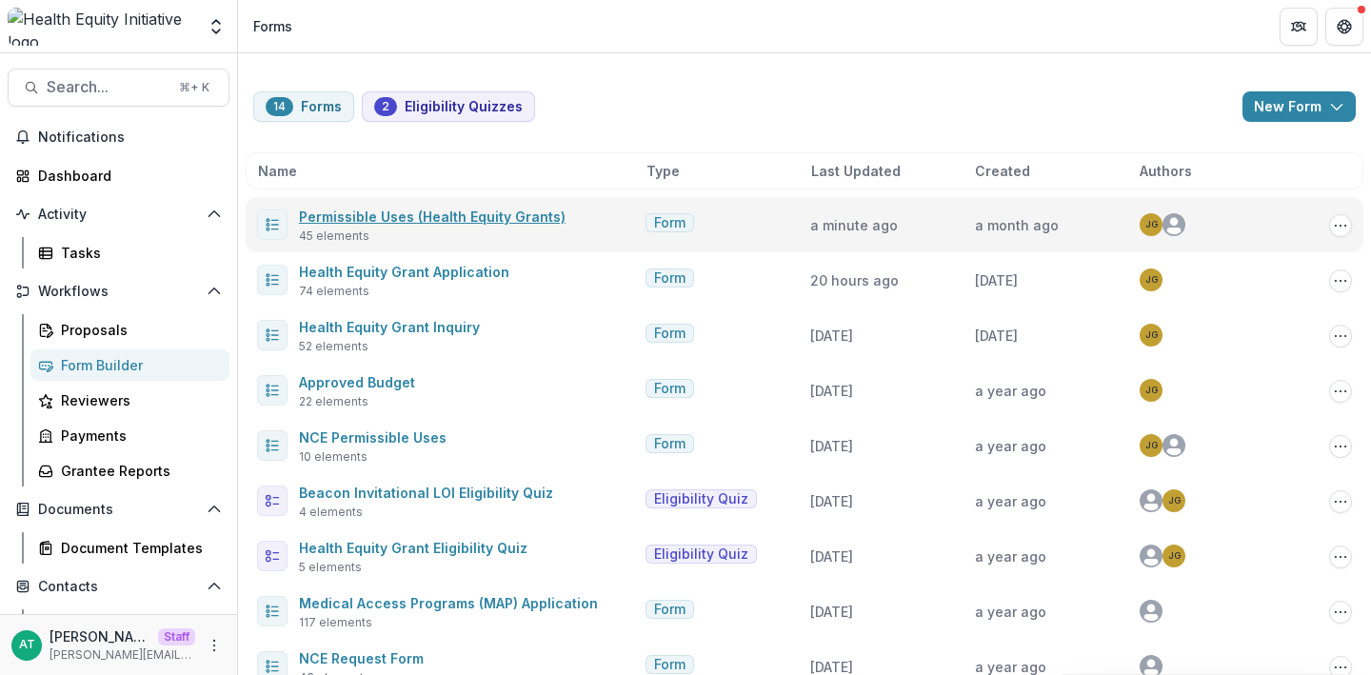
click at [401, 223] on link "Permissible Uses (Health Equity Grants)" at bounding box center [432, 217] width 267 height 16
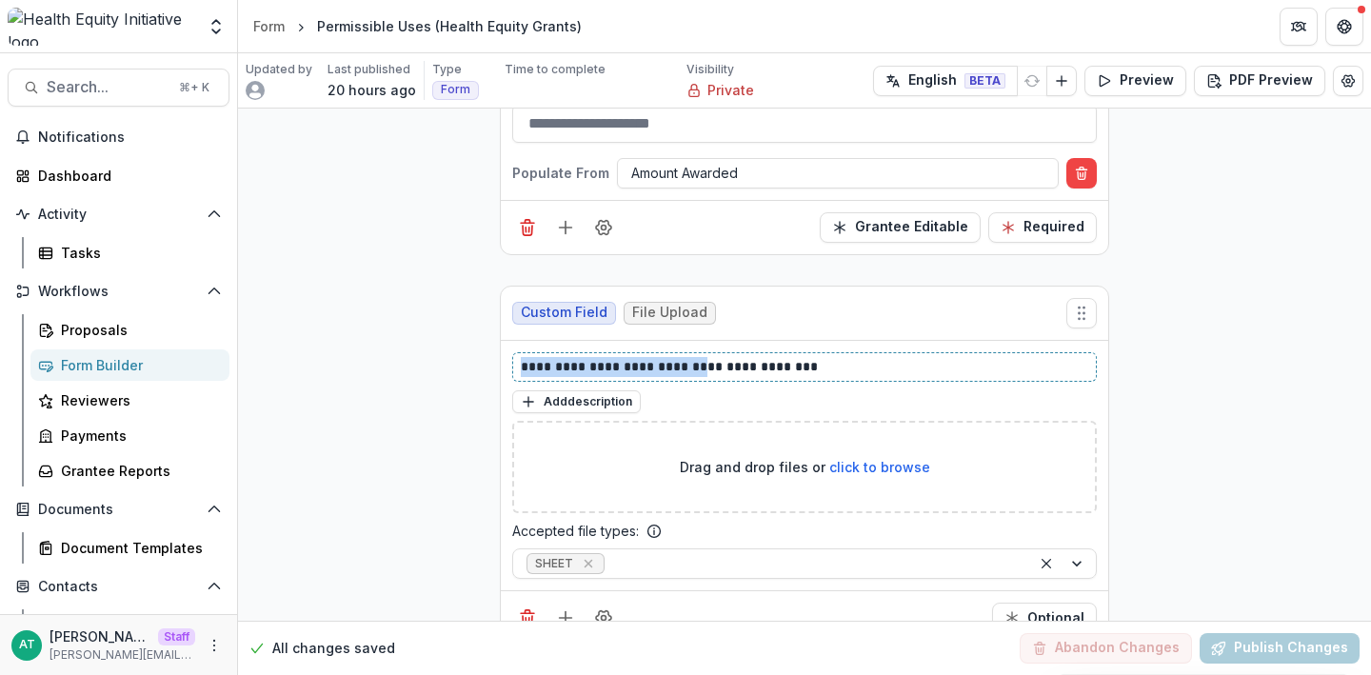
scroll to position [2518, 0]
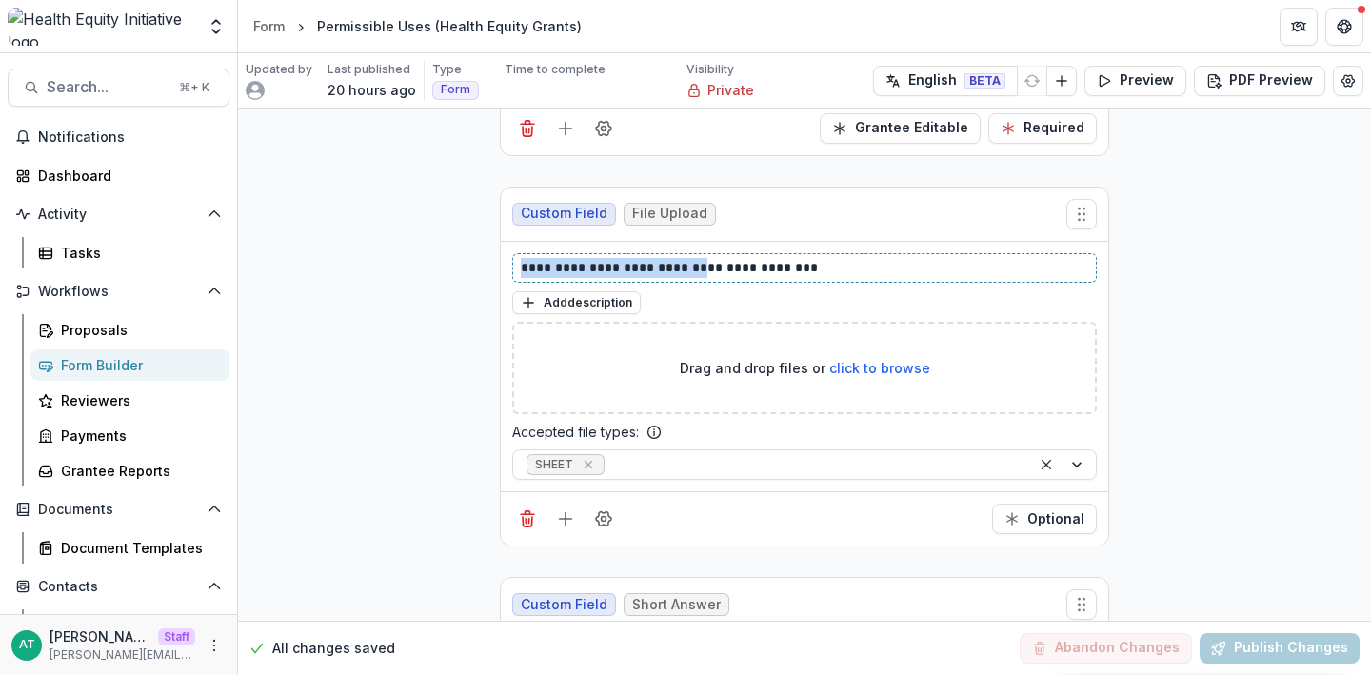
click at [608, 268] on p "**********" at bounding box center [804, 268] width 567 height 20
copy p "**********"
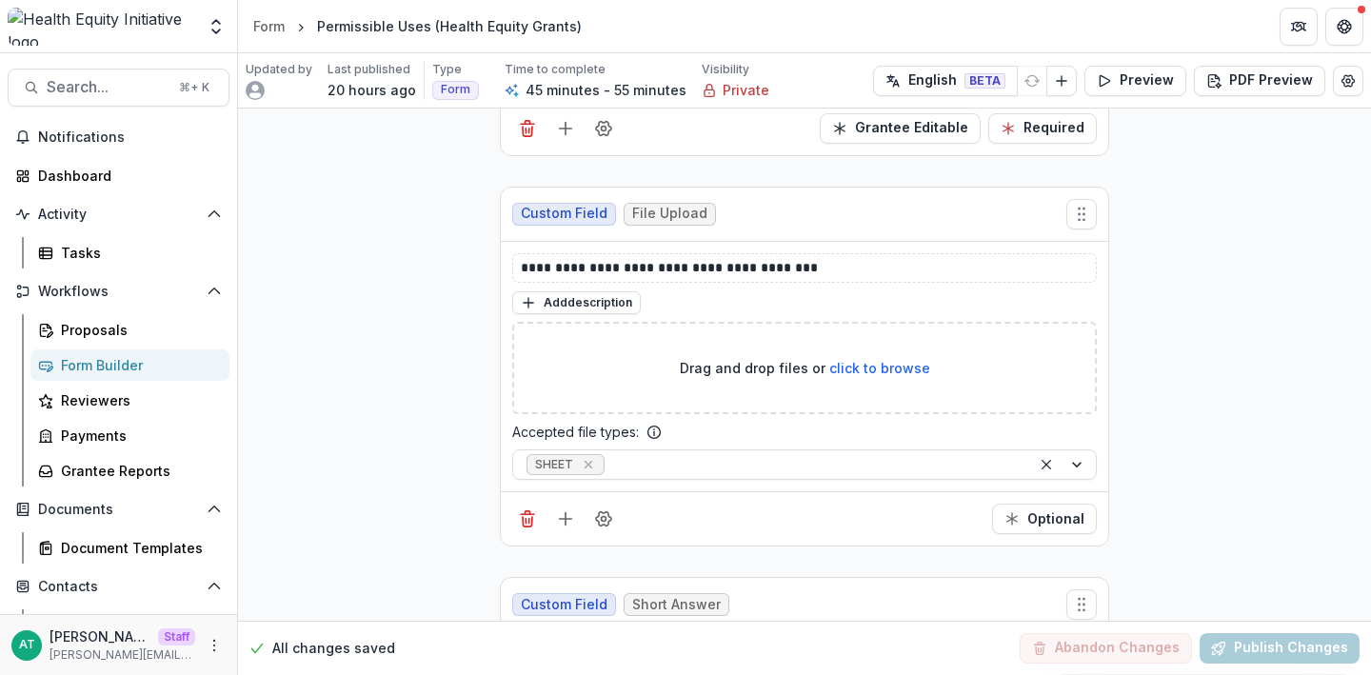
click at [425, 24] on div "Permissible Uses (Health Equity Grants)" at bounding box center [449, 26] width 265 height 20
copy header "Permissible Uses (Health Equity Grants)"
click at [108, 563] on div "Notifications Dashboard Activity Tasks Workflows Proposals Form Builder Reviewe…" at bounding box center [118, 455] width 237 height 667
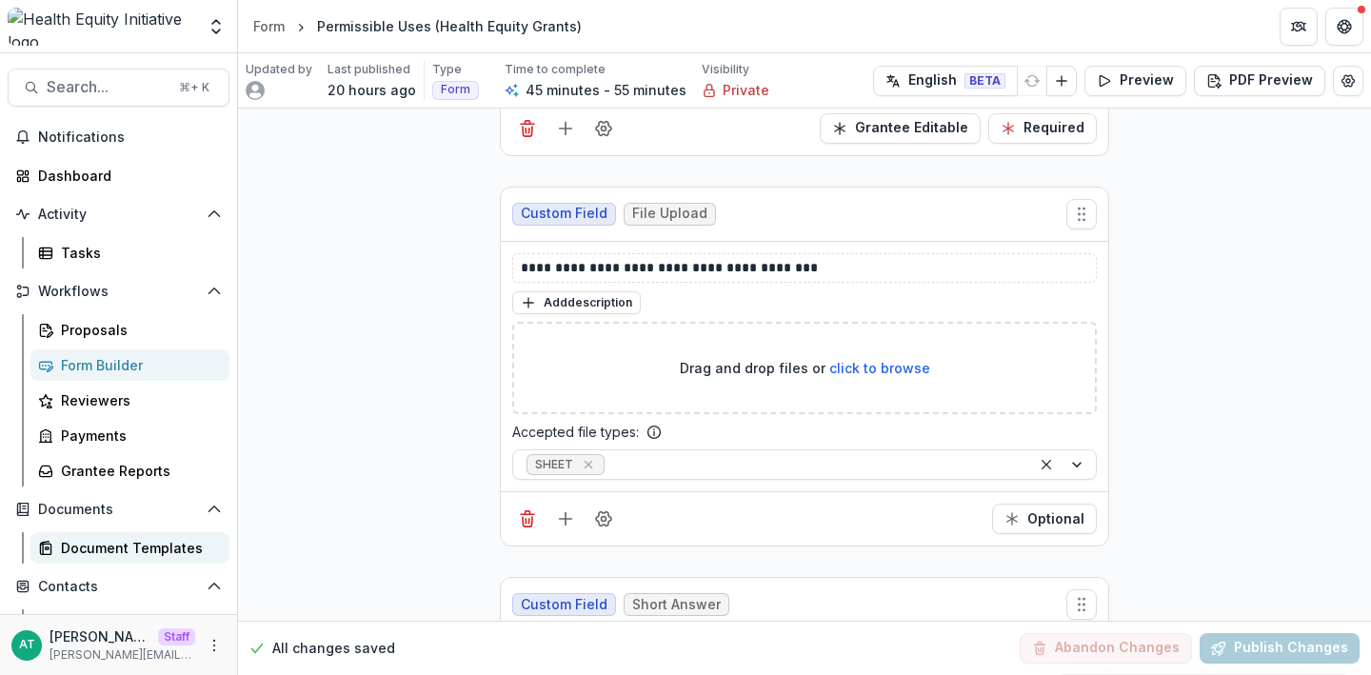
click at [121, 540] on div "Document Templates" at bounding box center [137, 548] width 153 height 20
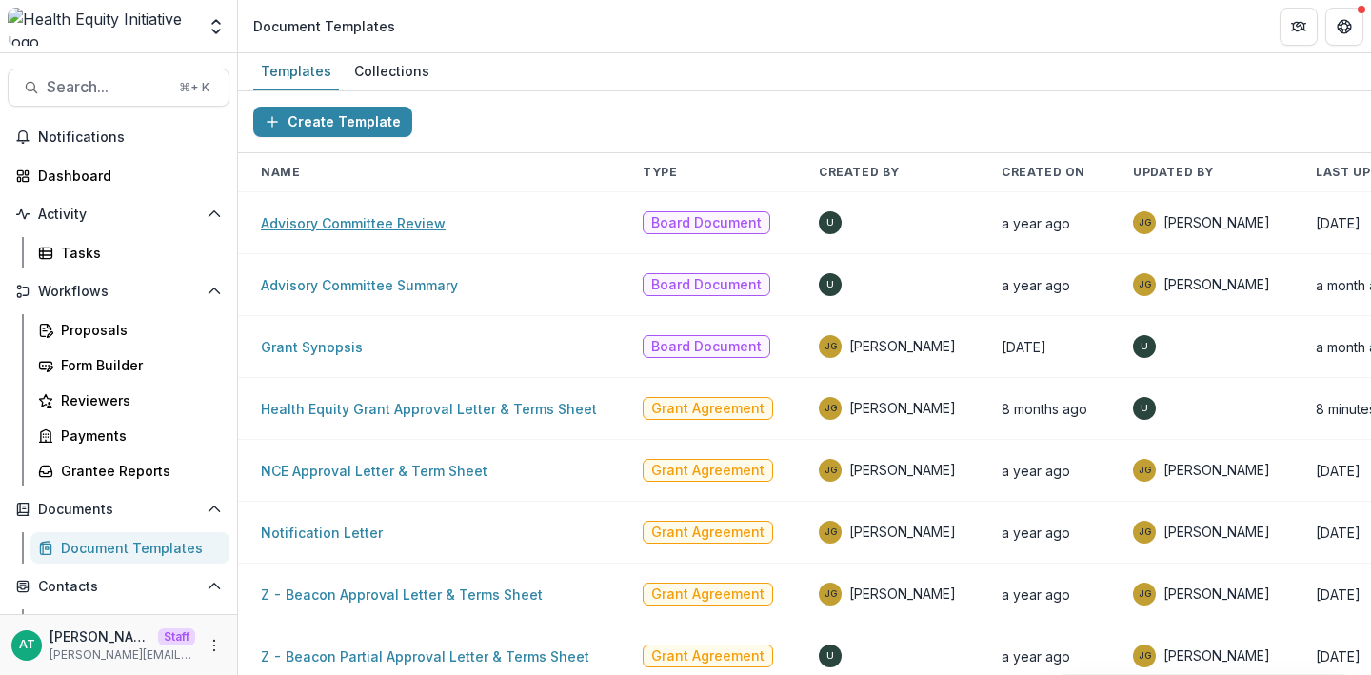
click at [388, 219] on link "Advisory Committee Review" at bounding box center [353, 223] width 185 height 16
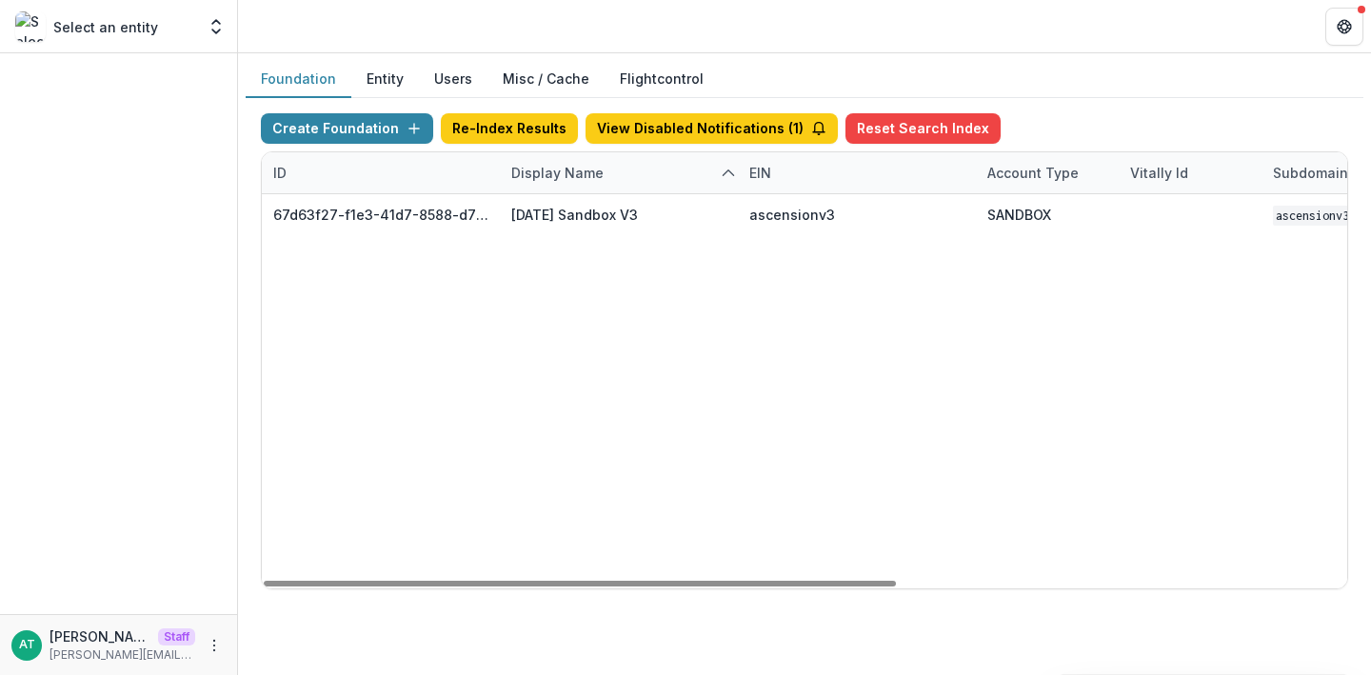
click at [574, 184] on div "Display Name" at bounding box center [619, 172] width 238 height 41
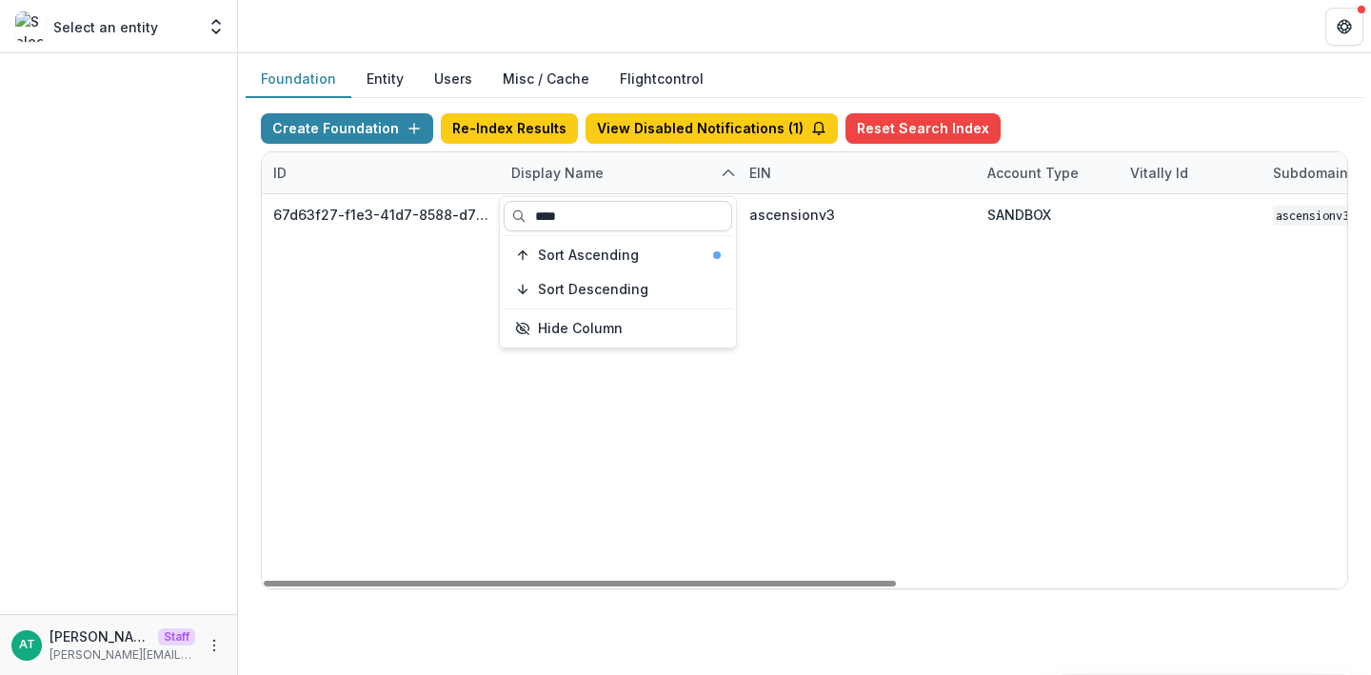
drag, startPoint x: 570, startPoint y: 216, endPoint x: 512, endPoint y: 216, distance: 58.1
click at [515, 216] on input "****" at bounding box center [618, 216] width 229 height 30
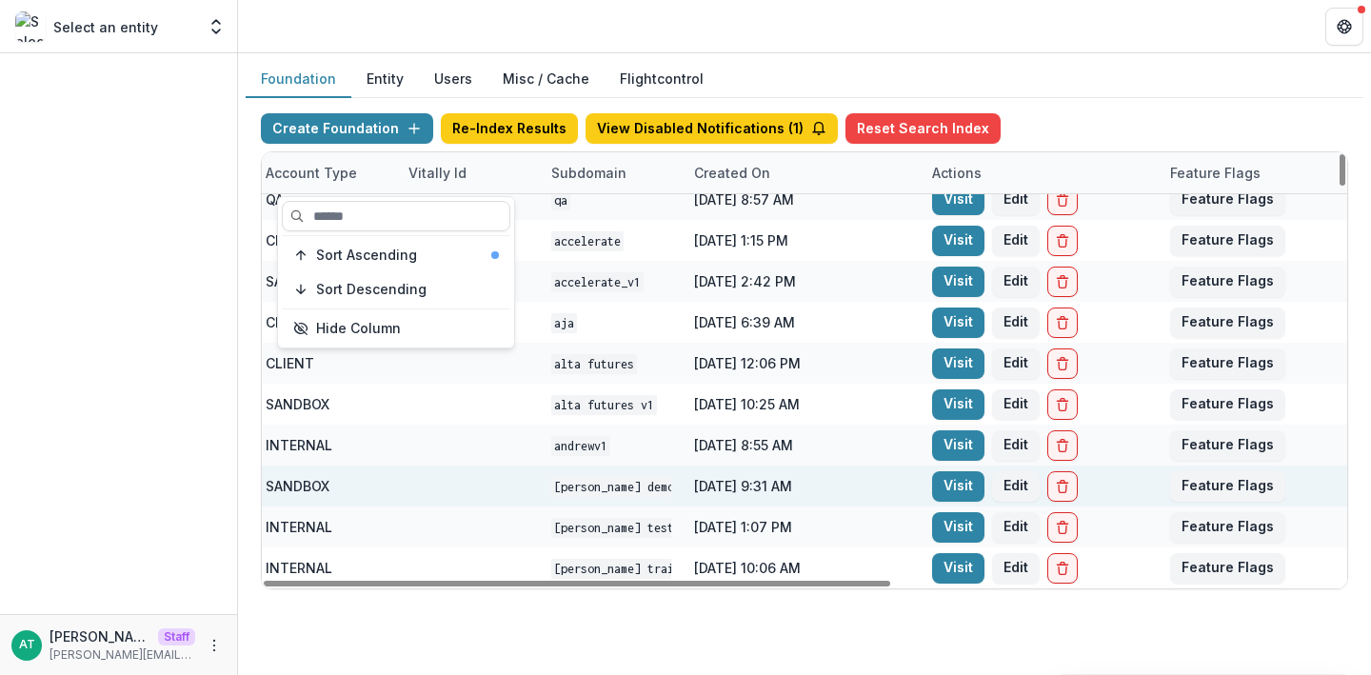
scroll to position [56, 771]
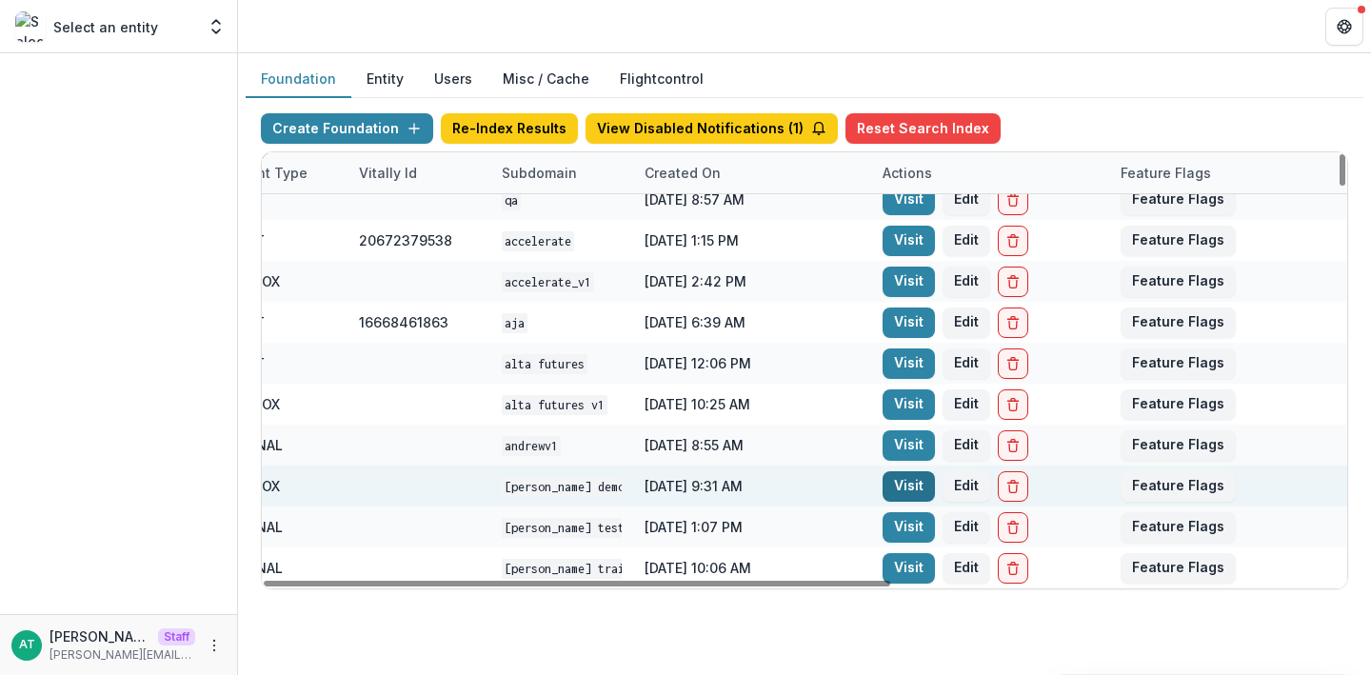
click at [901, 482] on link "Visit" at bounding box center [909, 486] width 52 height 30
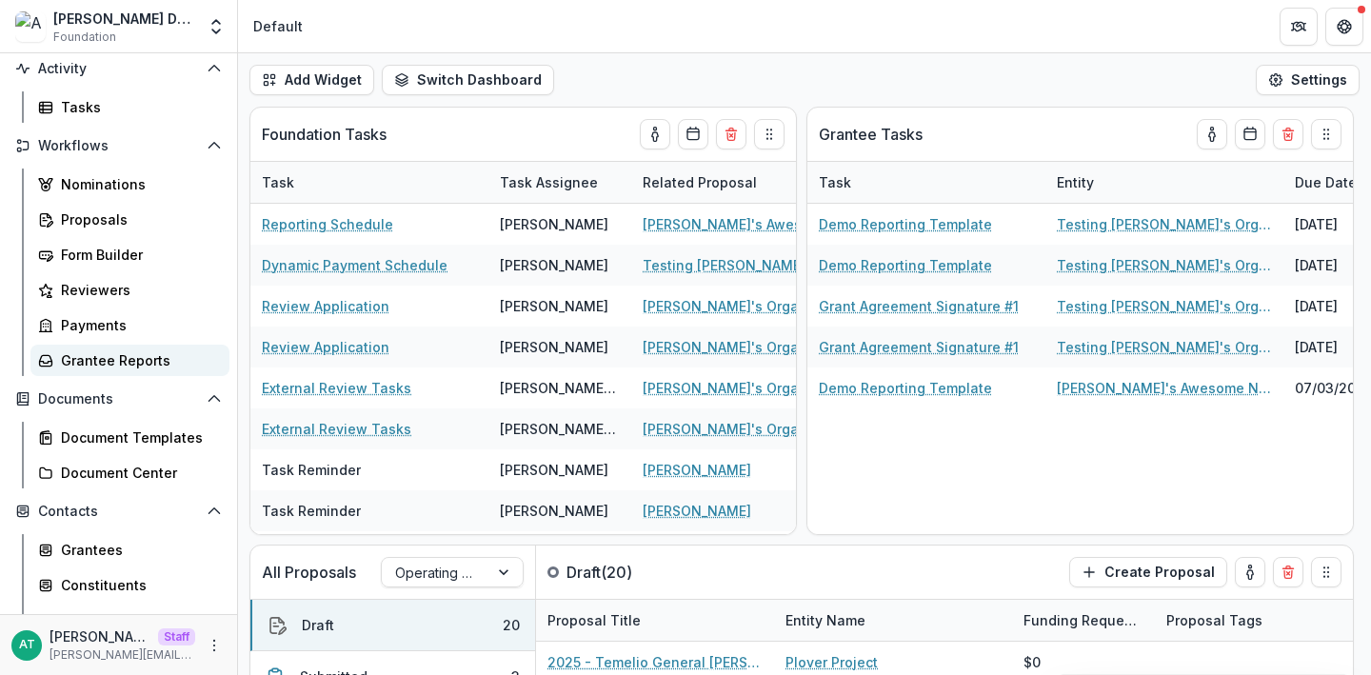
scroll to position [196, 0]
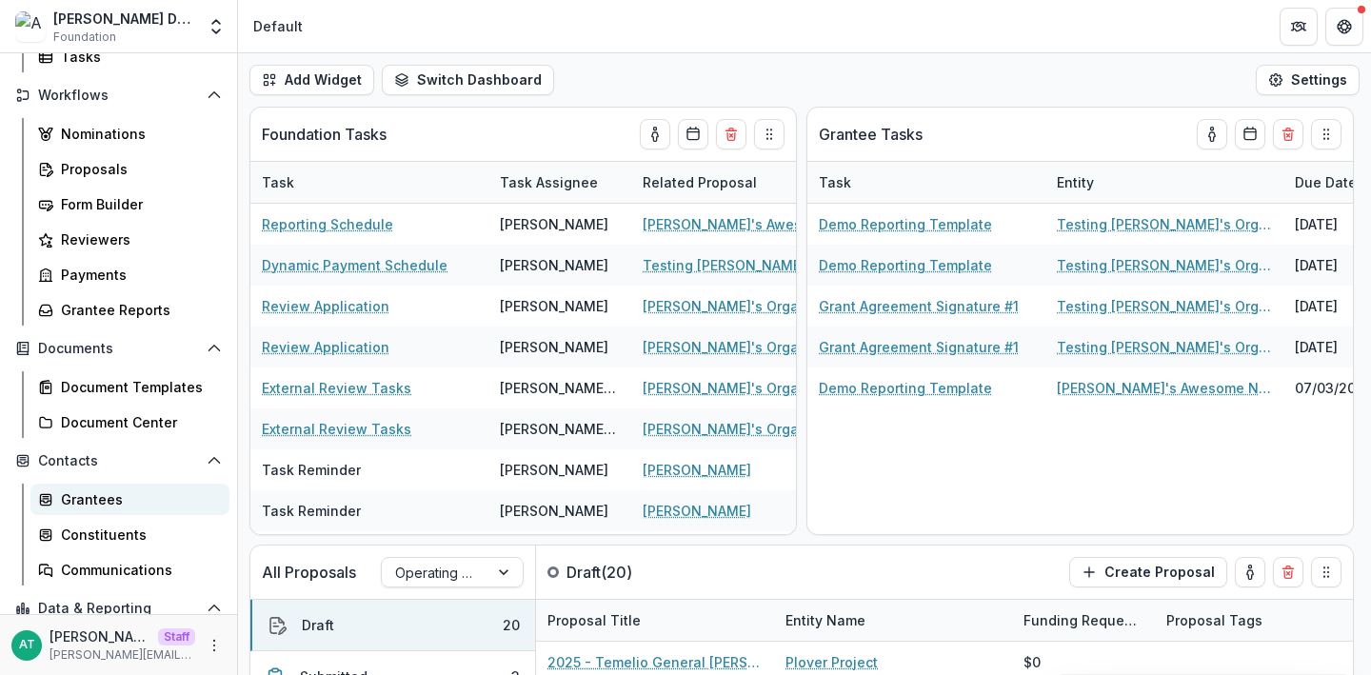
click at [97, 494] on div "Grantees" at bounding box center [137, 499] width 153 height 20
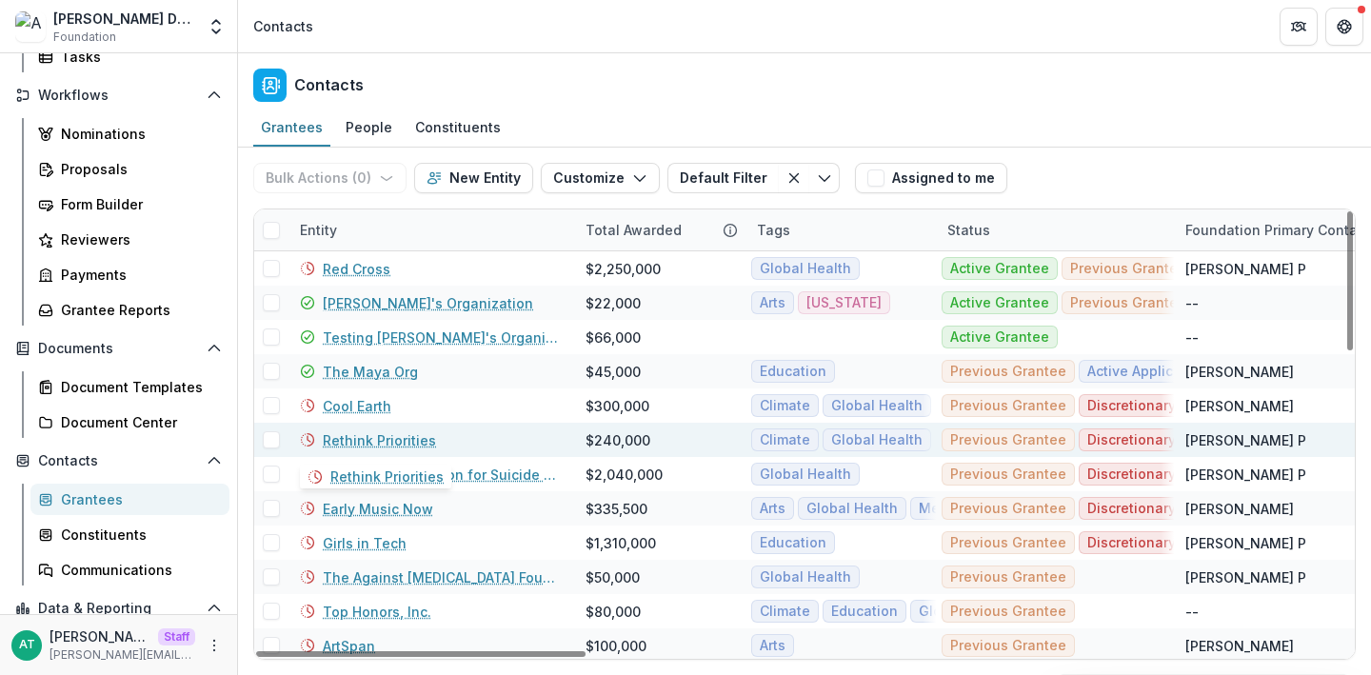
click at [379, 446] on link "Rethink Priorities" at bounding box center [379, 440] width 113 height 20
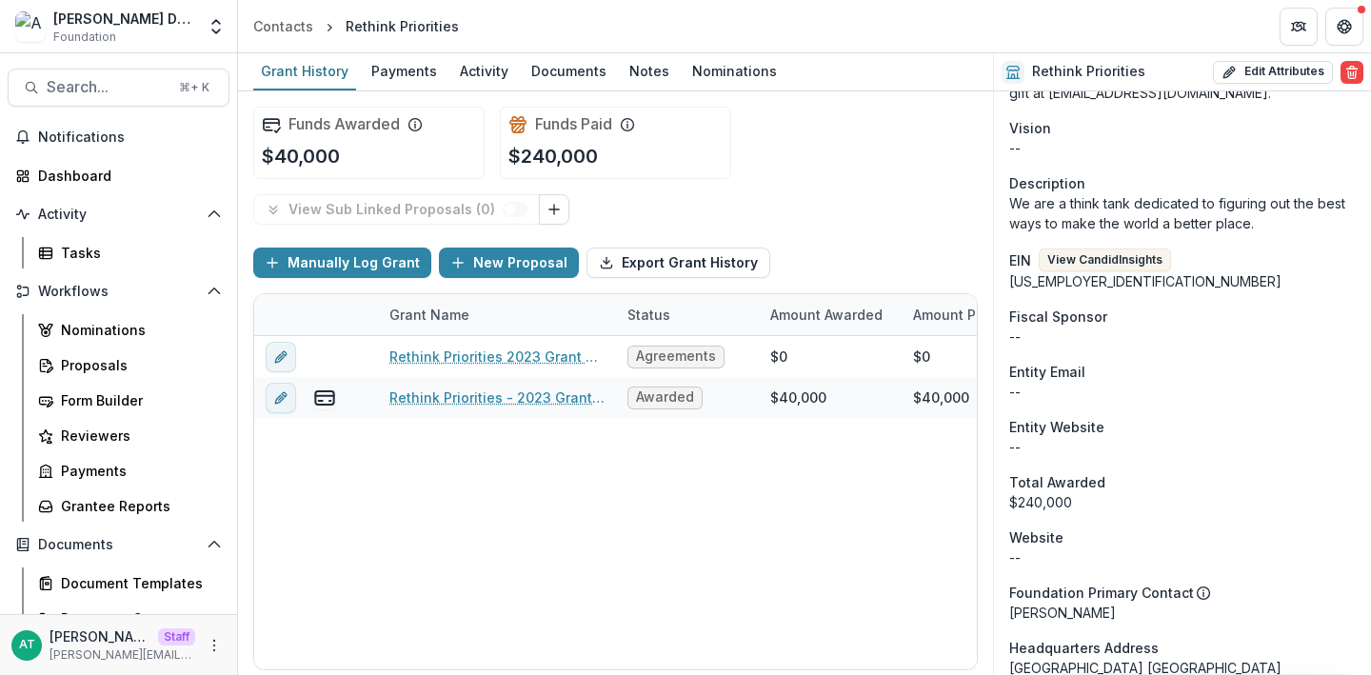
scroll to position [734, 0]
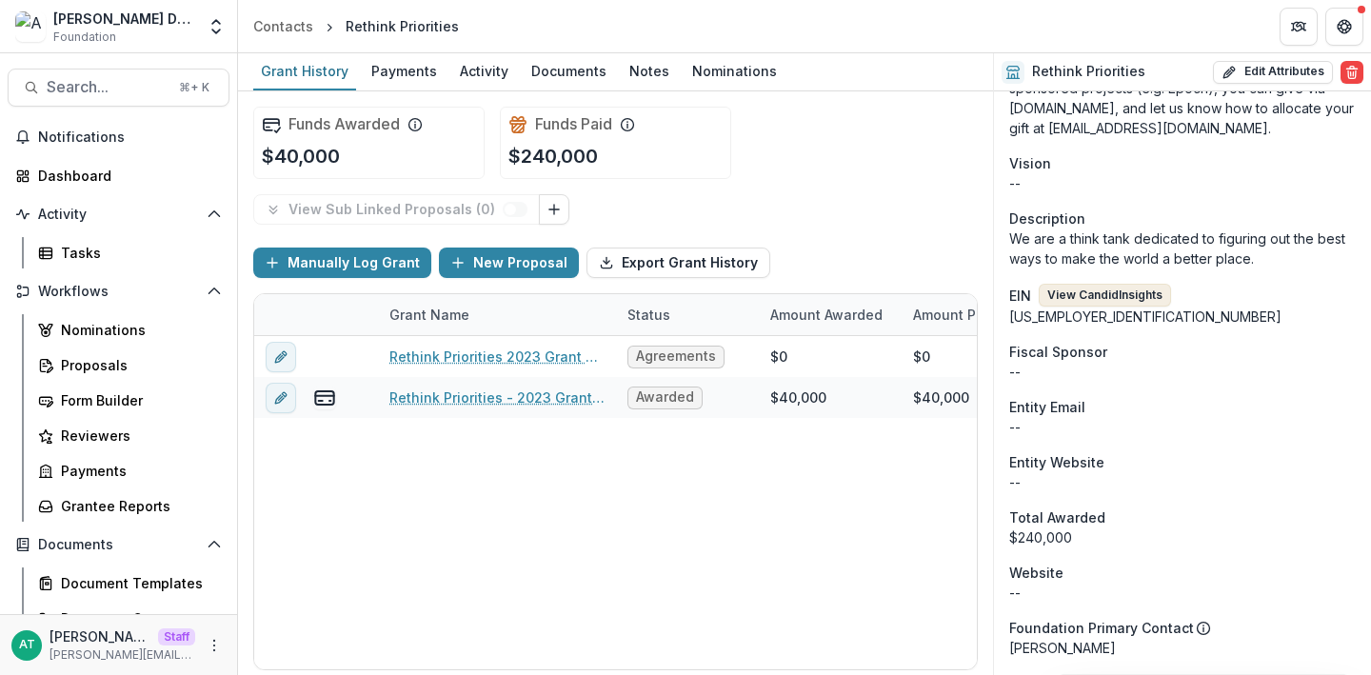
click at [1094, 284] on button "View Candid Insights" at bounding box center [1105, 295] width 132 height 23
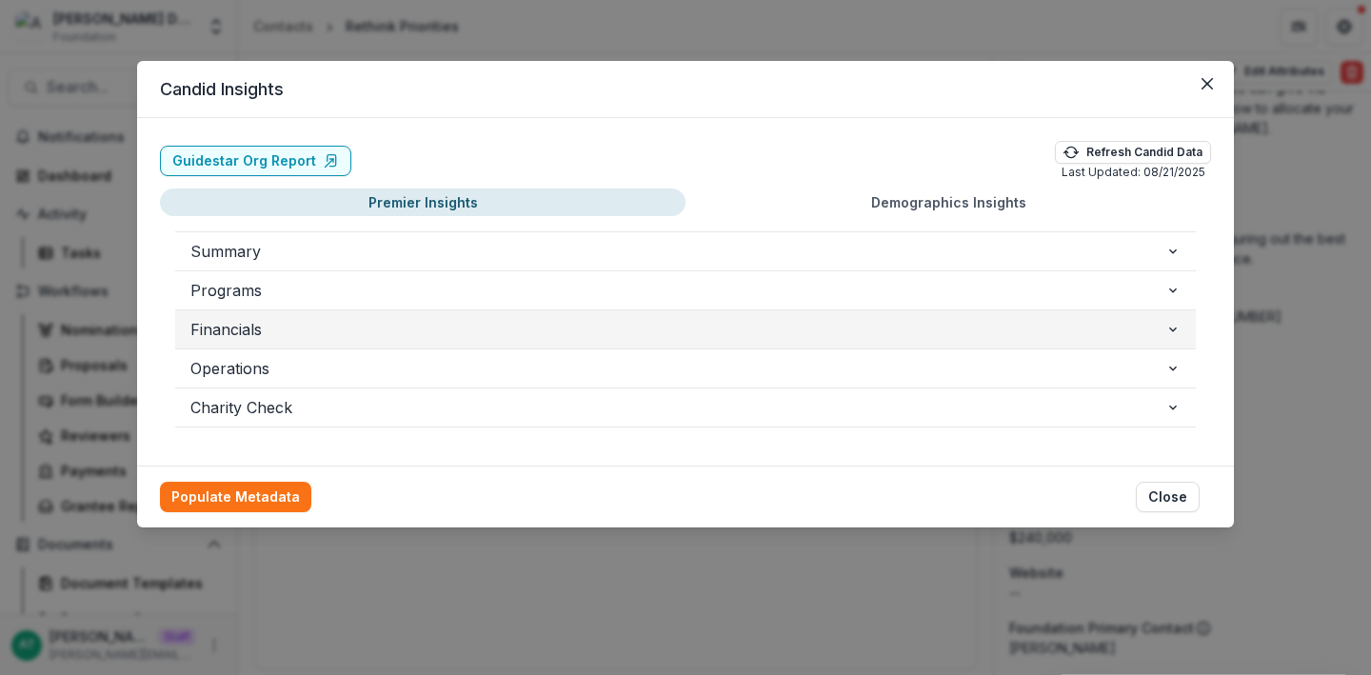
click at [338, 328] on span "Financials" at bounding box center [677, 329] width 975 height 23
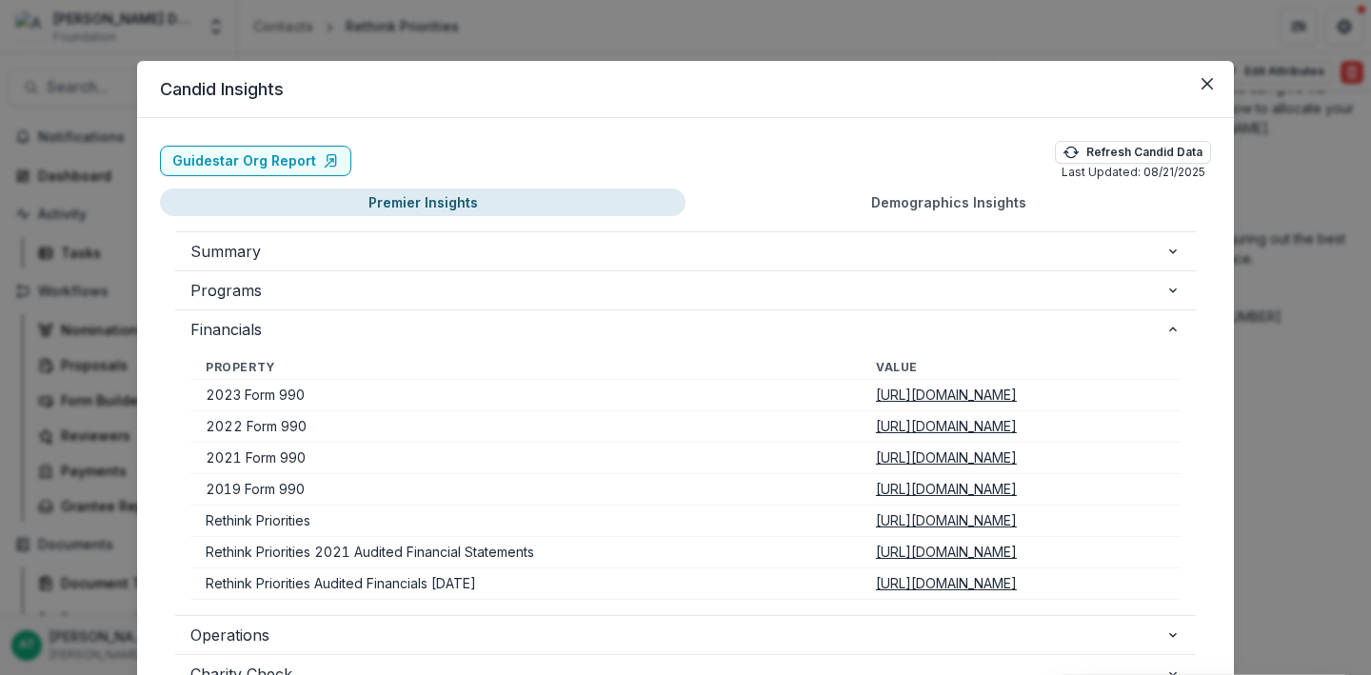
scroll to position [256, 0]
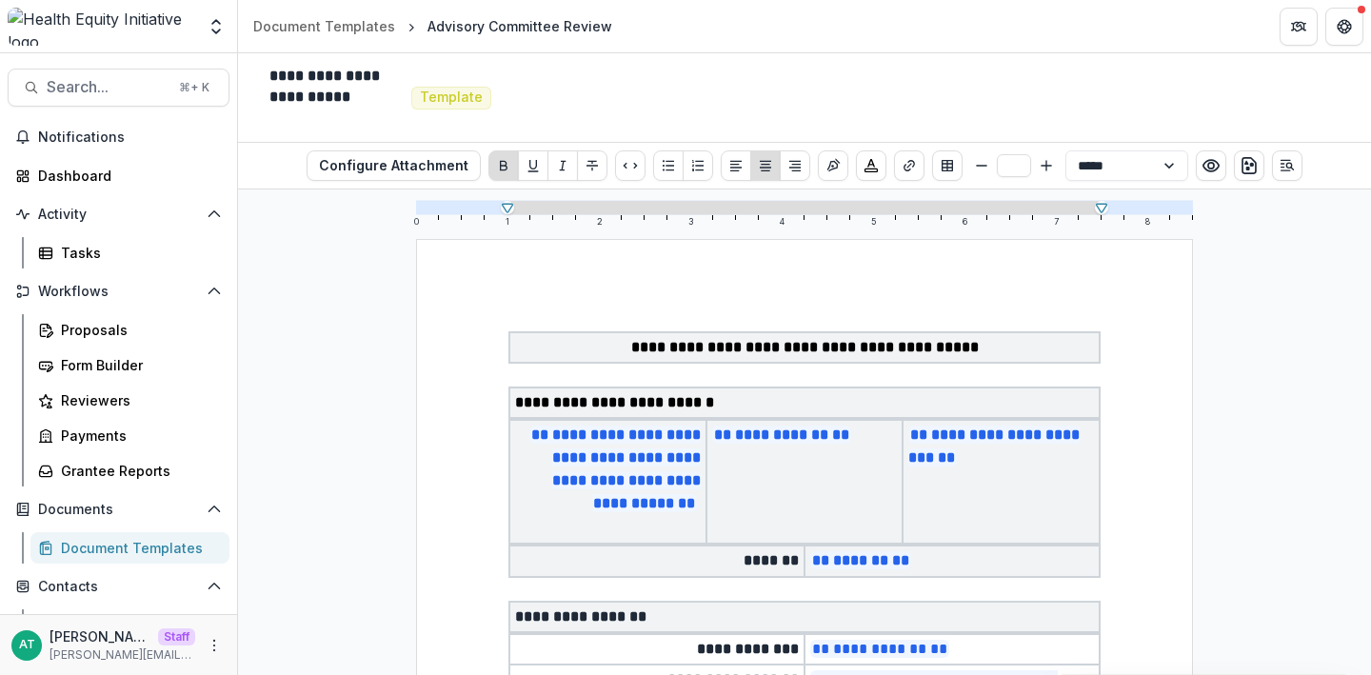
click at [417, 148] on div "**********" at bounding box center [804, 166] width 823 height 46
click at [417, 158] on button "Configure Attachment" at bounding box center [394, 165] width 174 height 30
